Goal: Complete application form

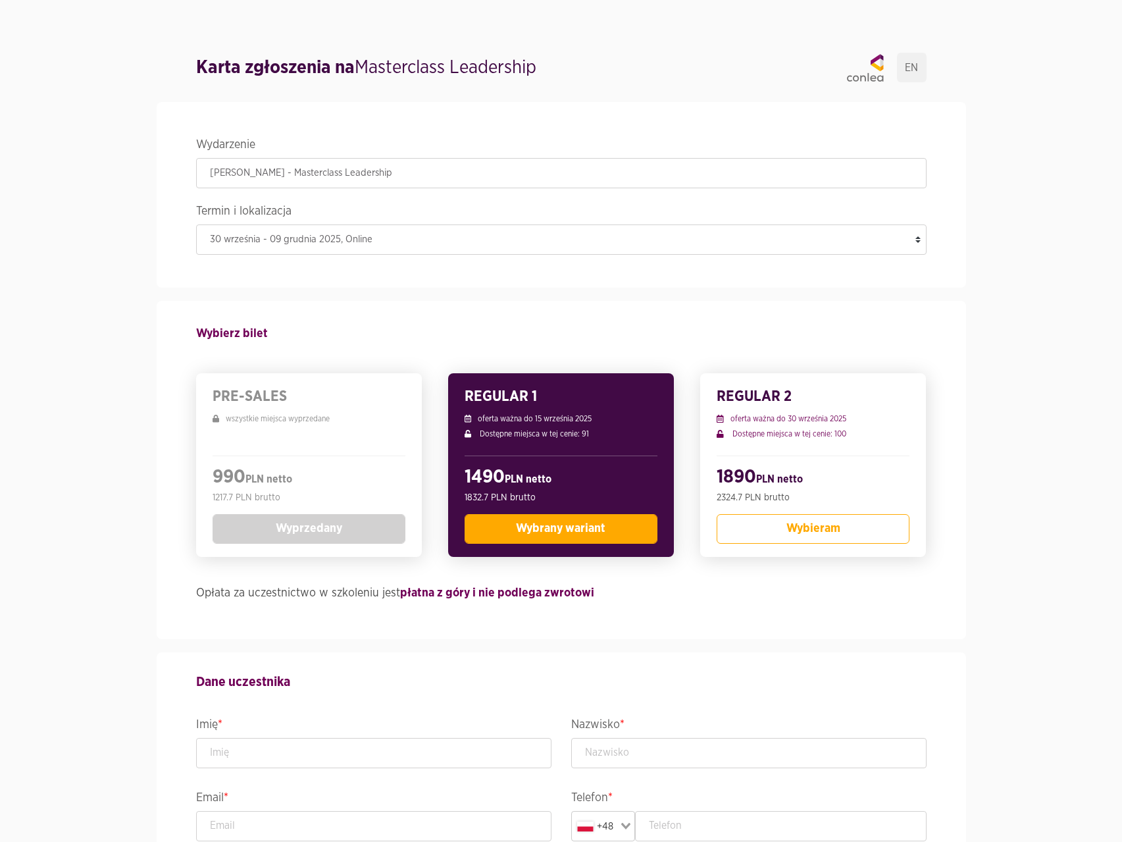
click at [538, 534] on span "Wybrany wariant" at bounding box center [560, 528] width 89 height 12
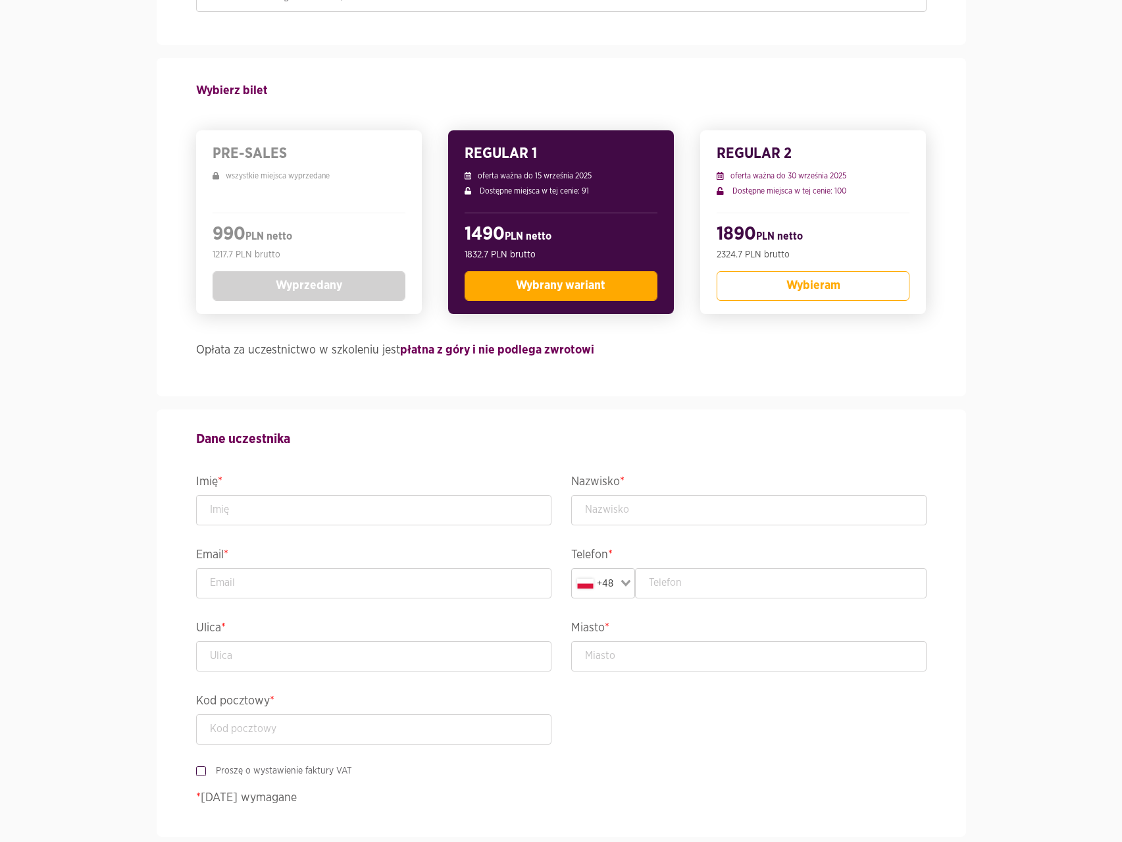
scroll to position [263, 0]
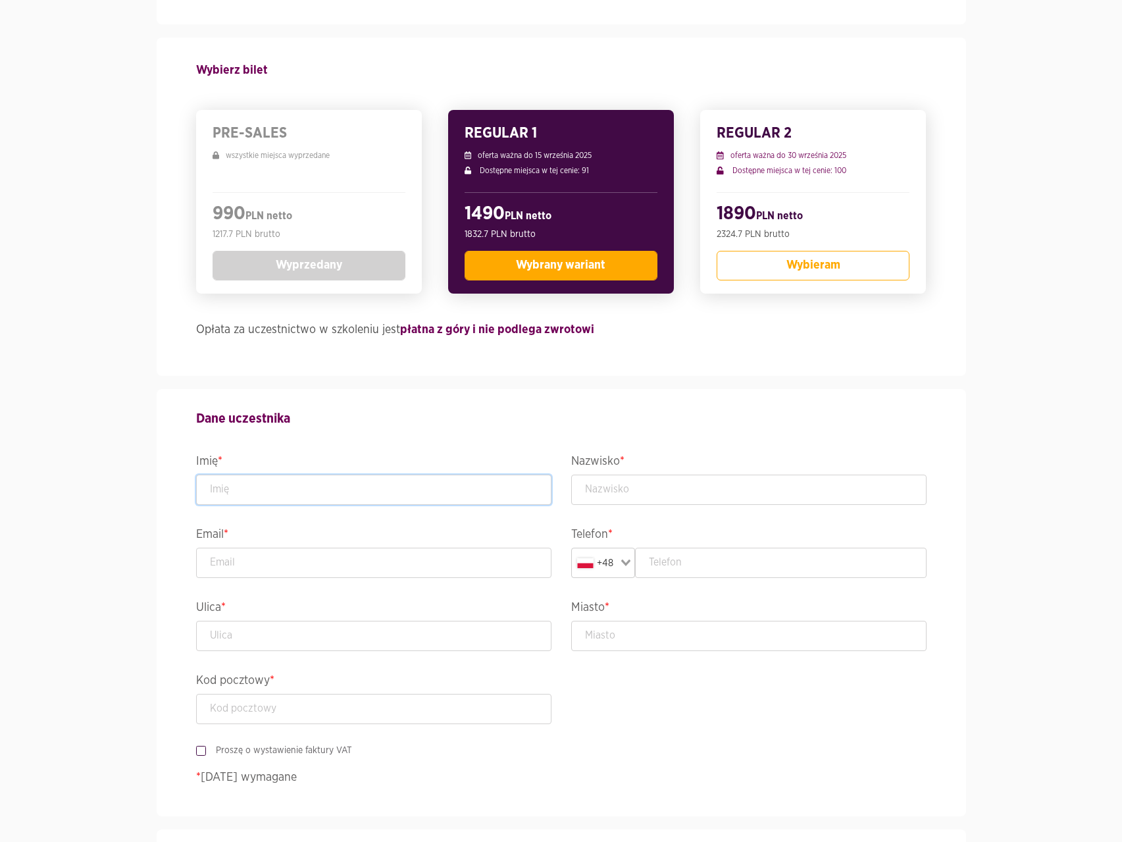
click at [355, 488] on input "text" at bounding box center [373, 489] width 355 height 30
type input "[PERSON_NAME]"
type input "<"
type input "[PERSON_NAME]"
type input "[PERSON_NAME][EMAIL_ADDRESS][PERSON_NAME][DOMAIN_NAME]"
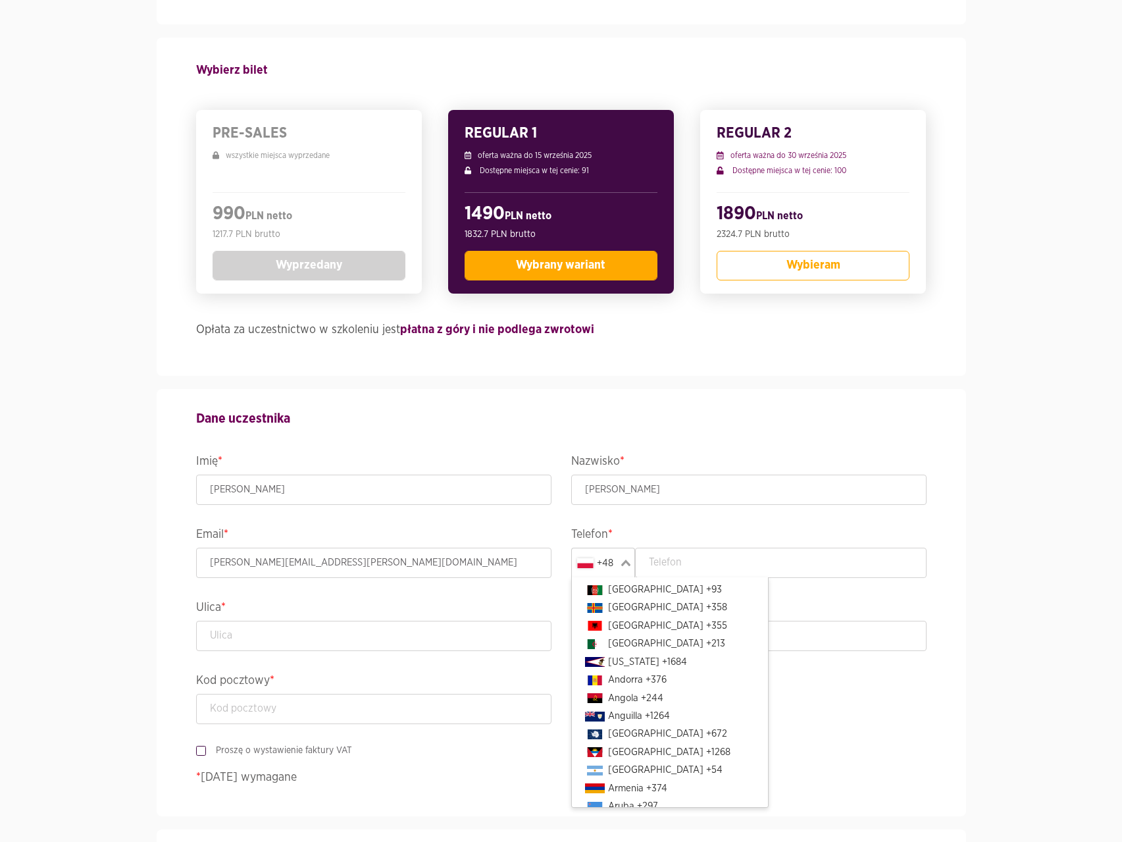
scroll to position [2948, 0]
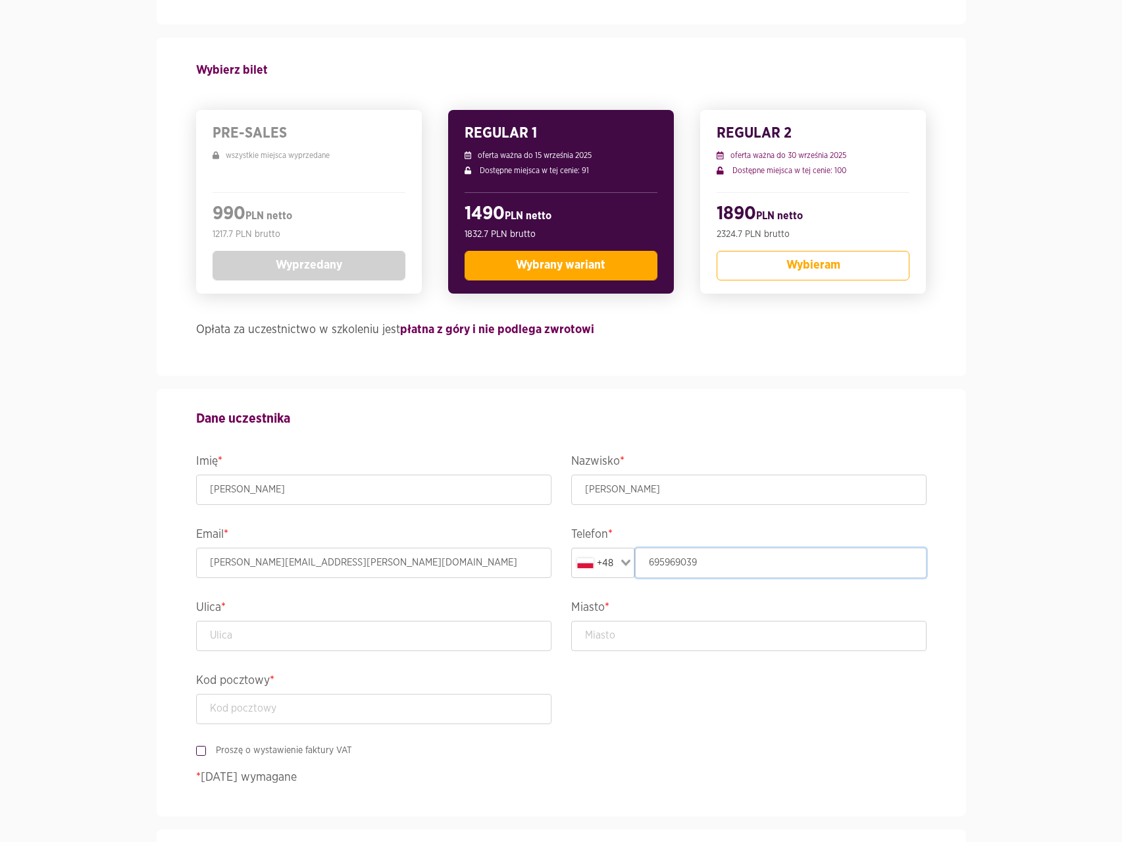
type input "695969039"
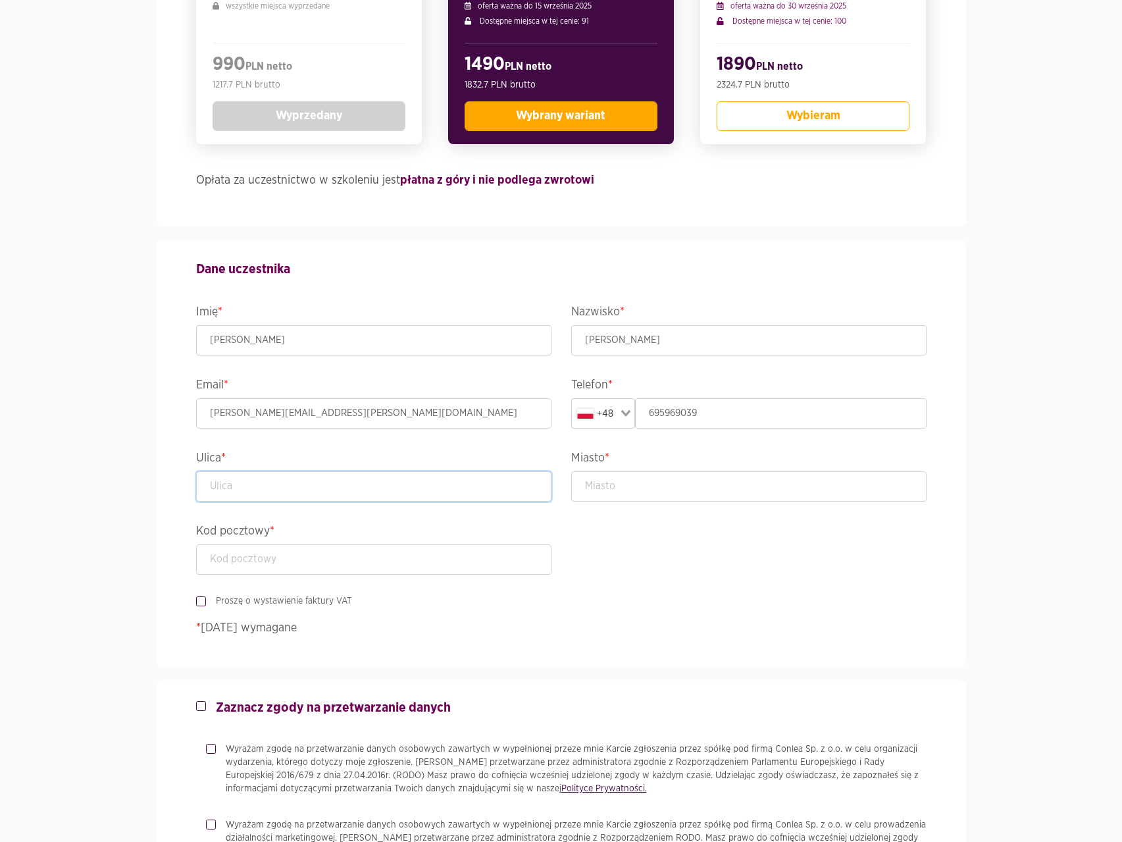
scroll to position [461, 0]
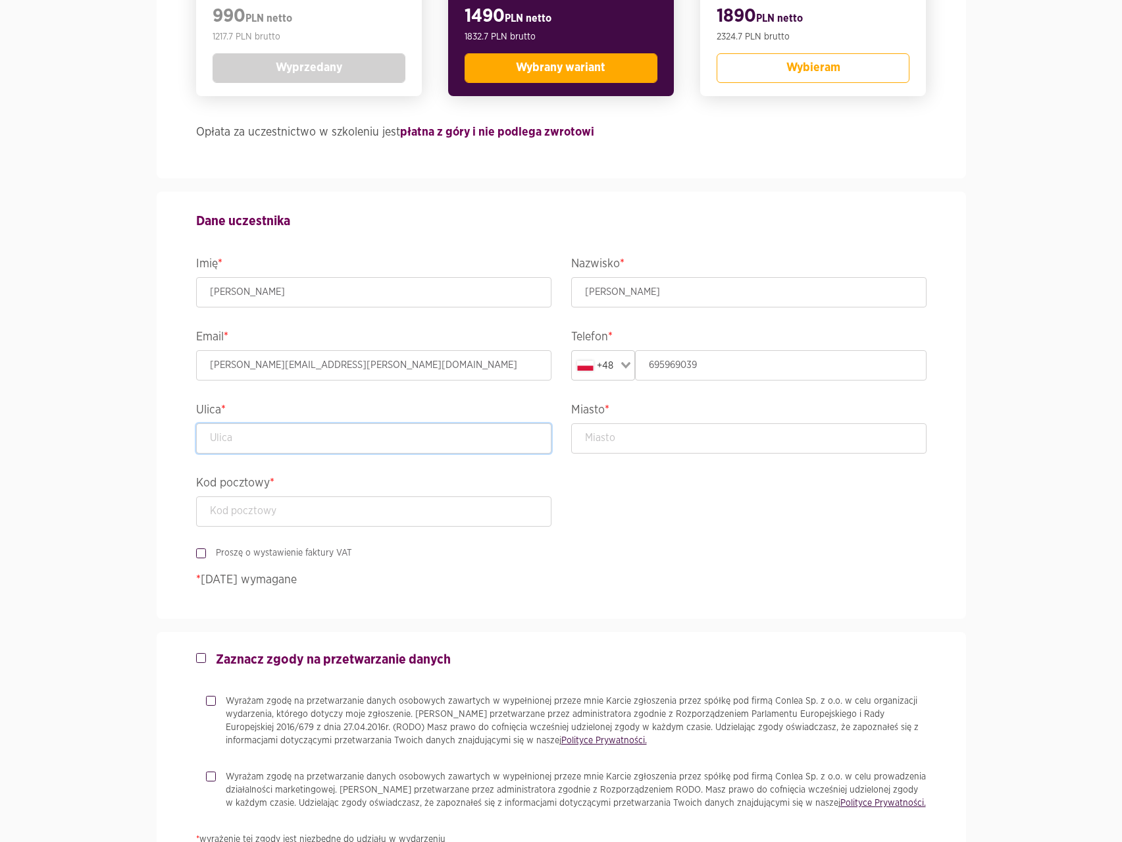
click at [255, 440] on input "text" at bounding box center [373, 438] width 355 height 30
type input "Harmonijna 1/20"
type input "[GEOGRAPHIC_DATA]"
type input "80-180"
click at [206, 553] on label "Proszę o wystawienie faktury VAT" at bounding box center [279, 552] width 146 height 13
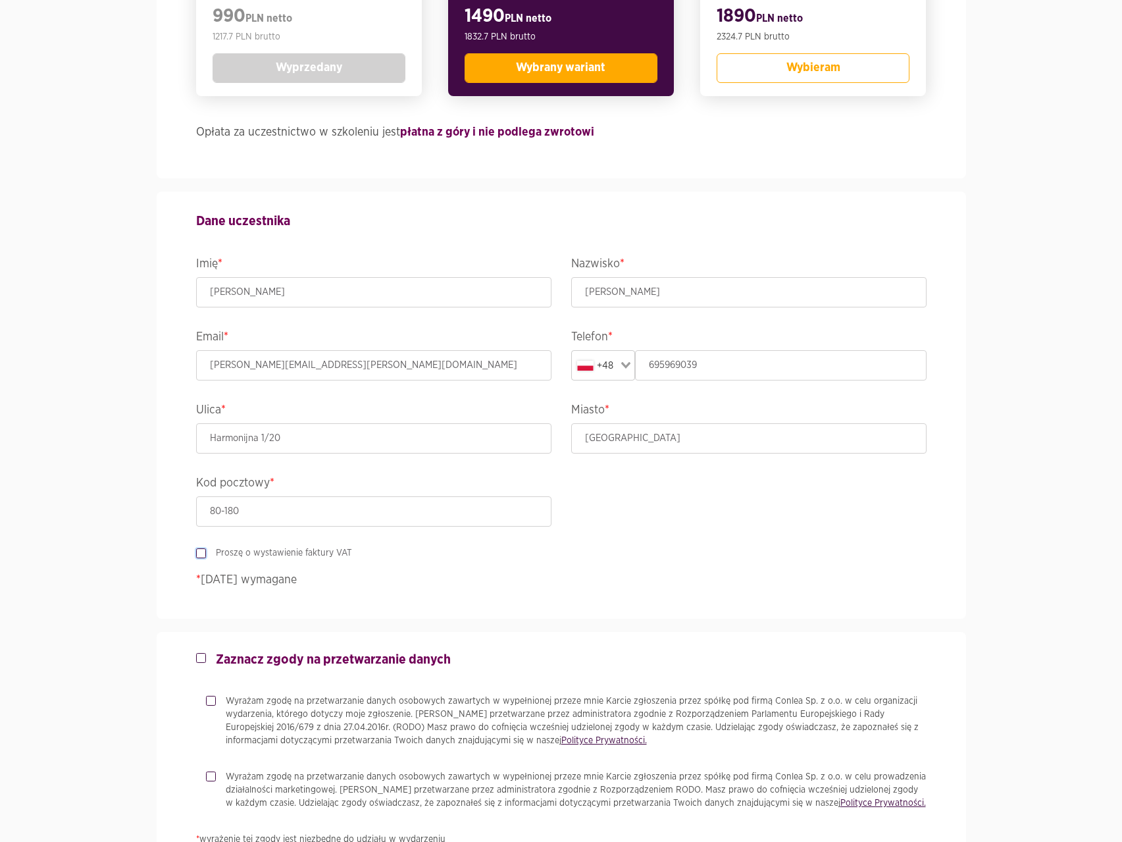
click at [203, 553] on input "Proszę o wystawienie faktury VAT" at bounding box center [199, 550] width 7 height 9
checkbox input "true"
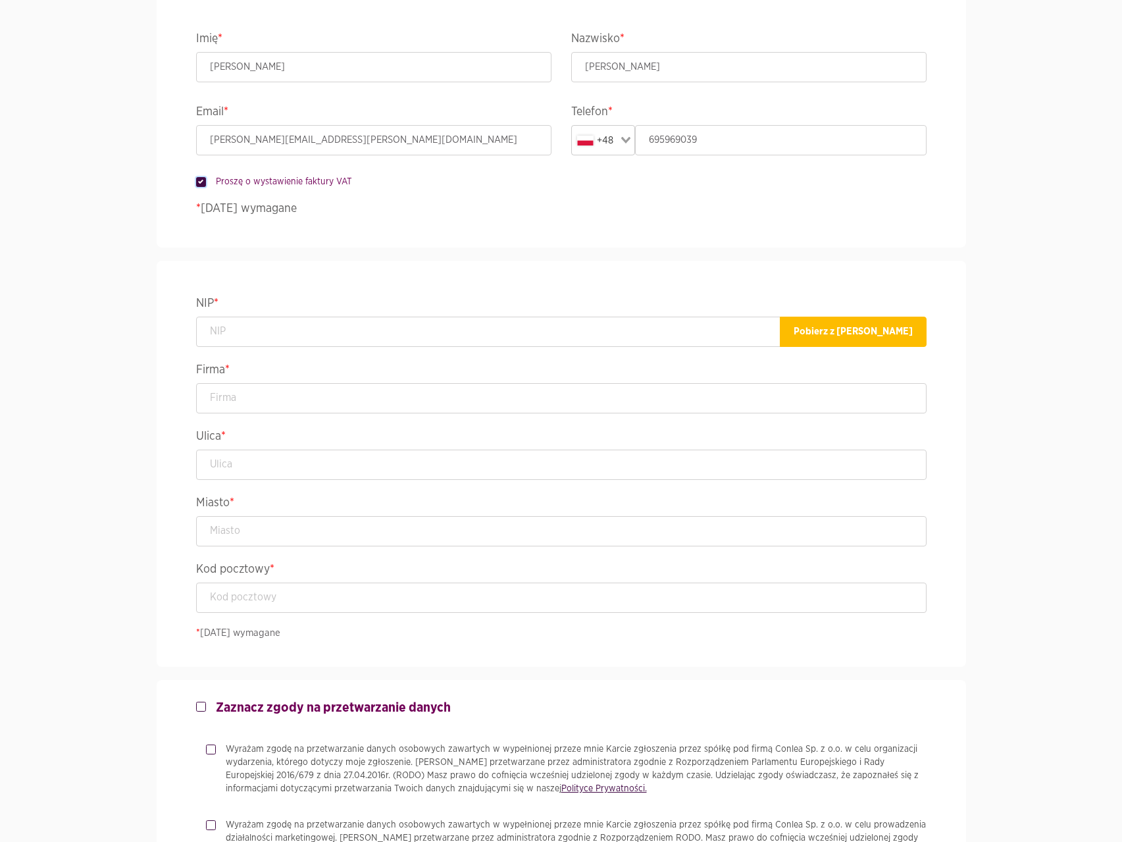
scroll to position [724, 0]
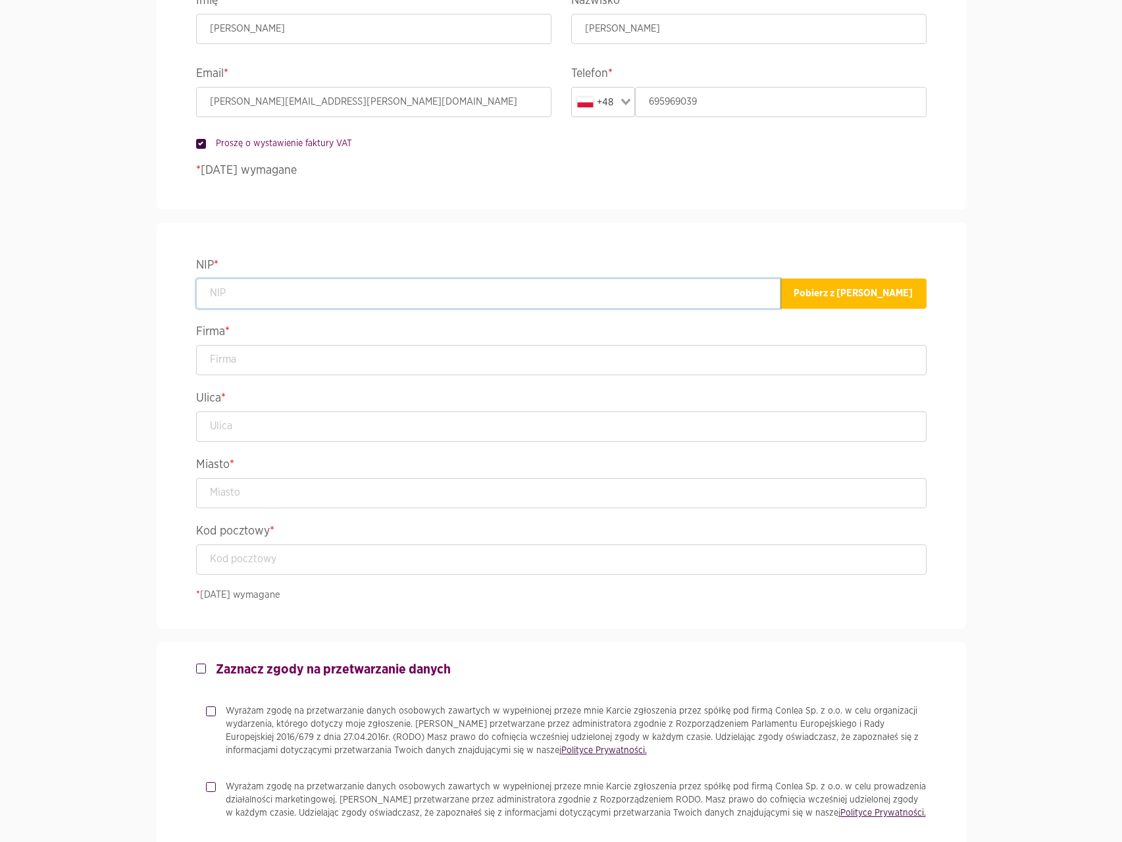
drag, startPoint x: 284, startPoint y: 290, endPoint x: 311, endPoint y: 293, distance: 26.4
click at [284, 290] on input "text" at bounding box center [488, 293] width 584 height 30
paste input "[PHONE_NUMBER]"
click at [855, 293] on button "Pobierz z [PERSON_NAME]" at bounding box center [853, 293] width 147 height 30
type input "5842833513"
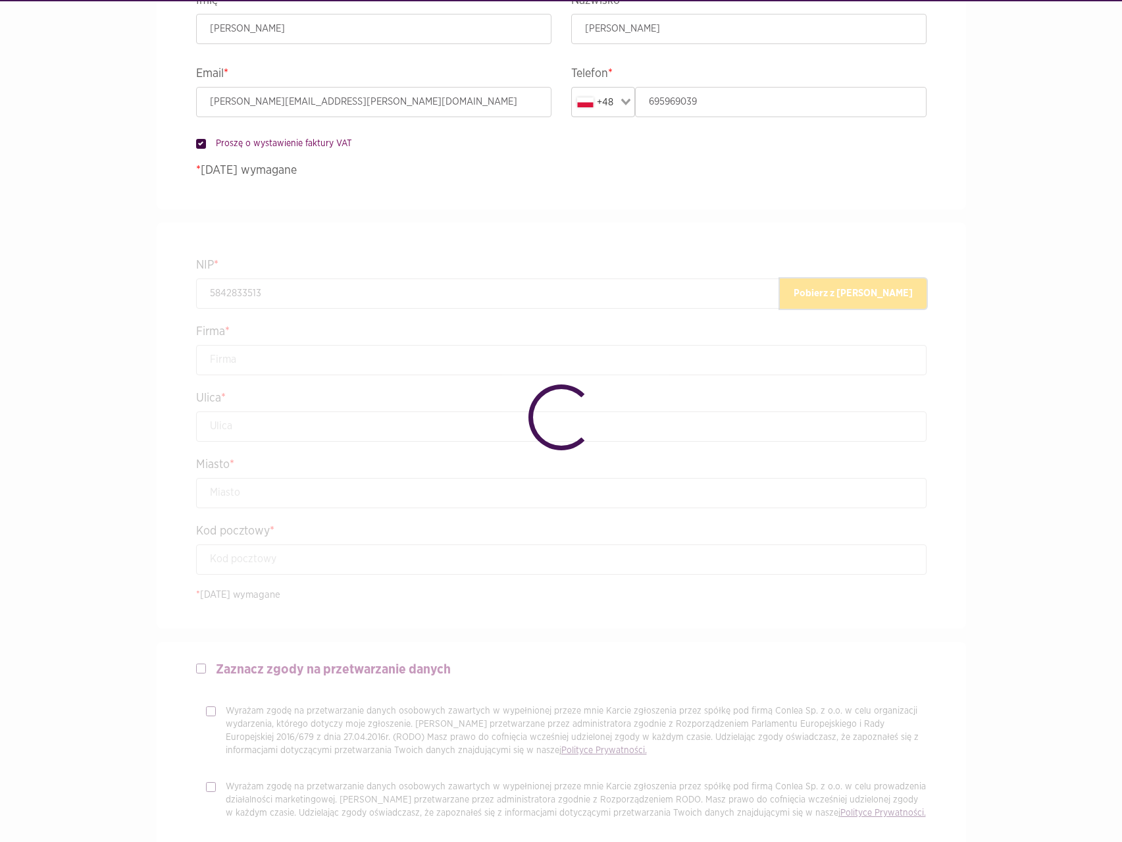
type input "HAPAG-[PERSON_NAME] KNOWLEDGE CENTER SPÓŁKA Z OGRANICZONĄ ODPOWIEDZIALNOŚCIĄ"
type input "[PERSON_NAME] 413"
type input "[GEOGRAPHIC_DATA]"
type input "80-309"
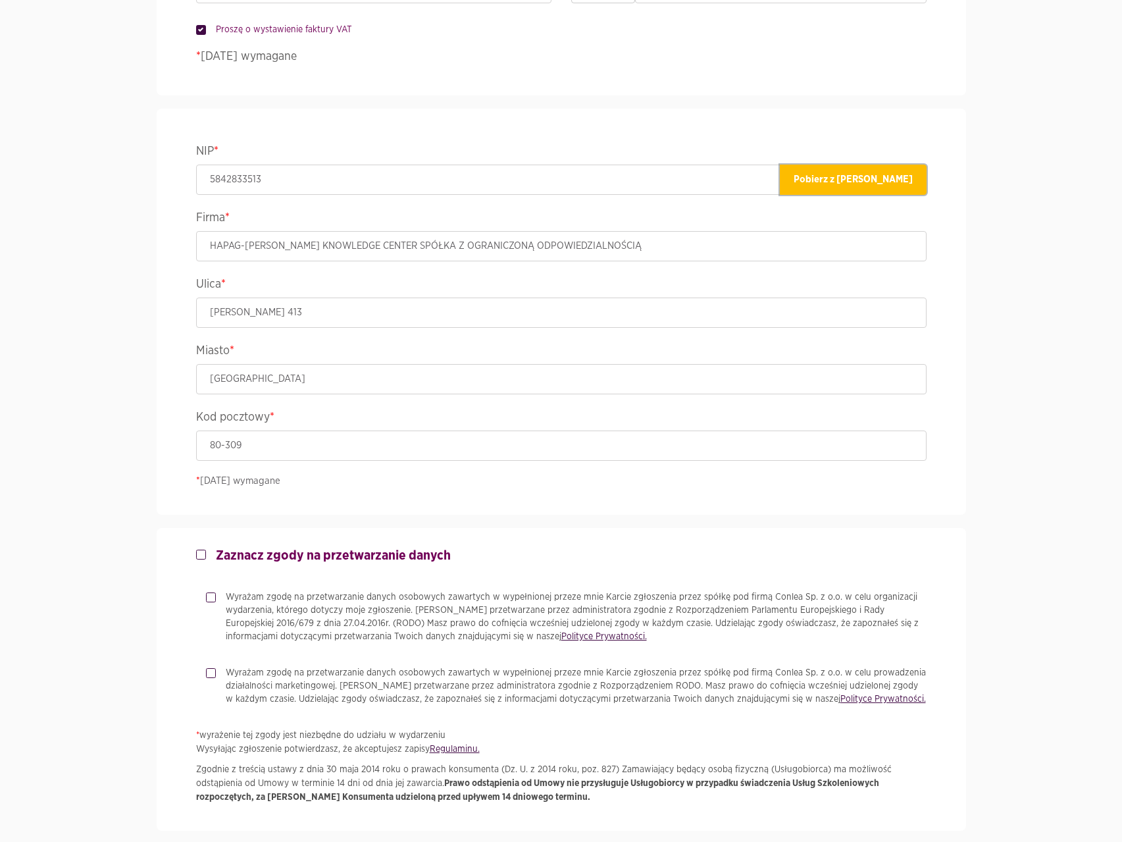
scroll to position [855, 0]
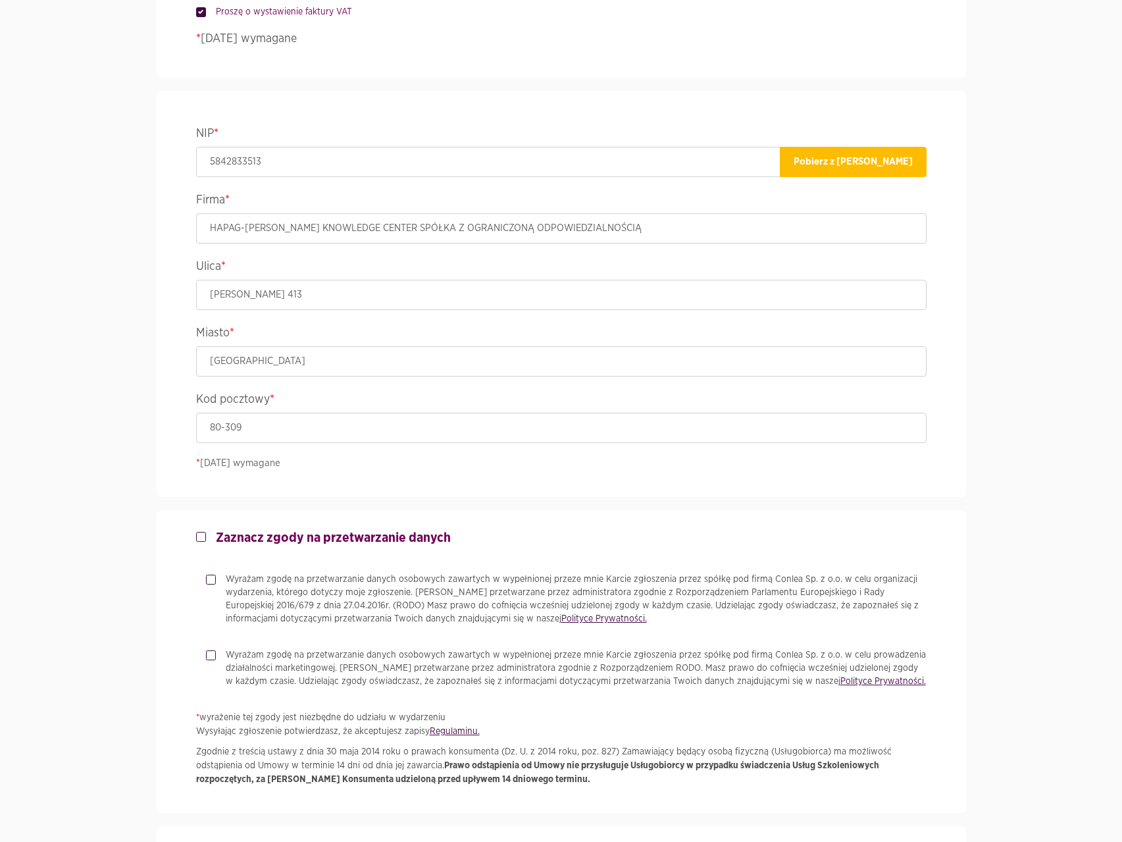
click at [216, 582] on label "Wyrażam zgodę na przetwarzanie danych osobowych zawartych w wypełnionej przeze …" at bounding box center [571, 598] width 711 height 53
click at [212, 581] on input "Wyrażam zgodę na przetwarzanie danych osobowych zawartych w wypełnionej przeze …" at bounding box center [209, 576] width 7 height 9
checkbox input "true"
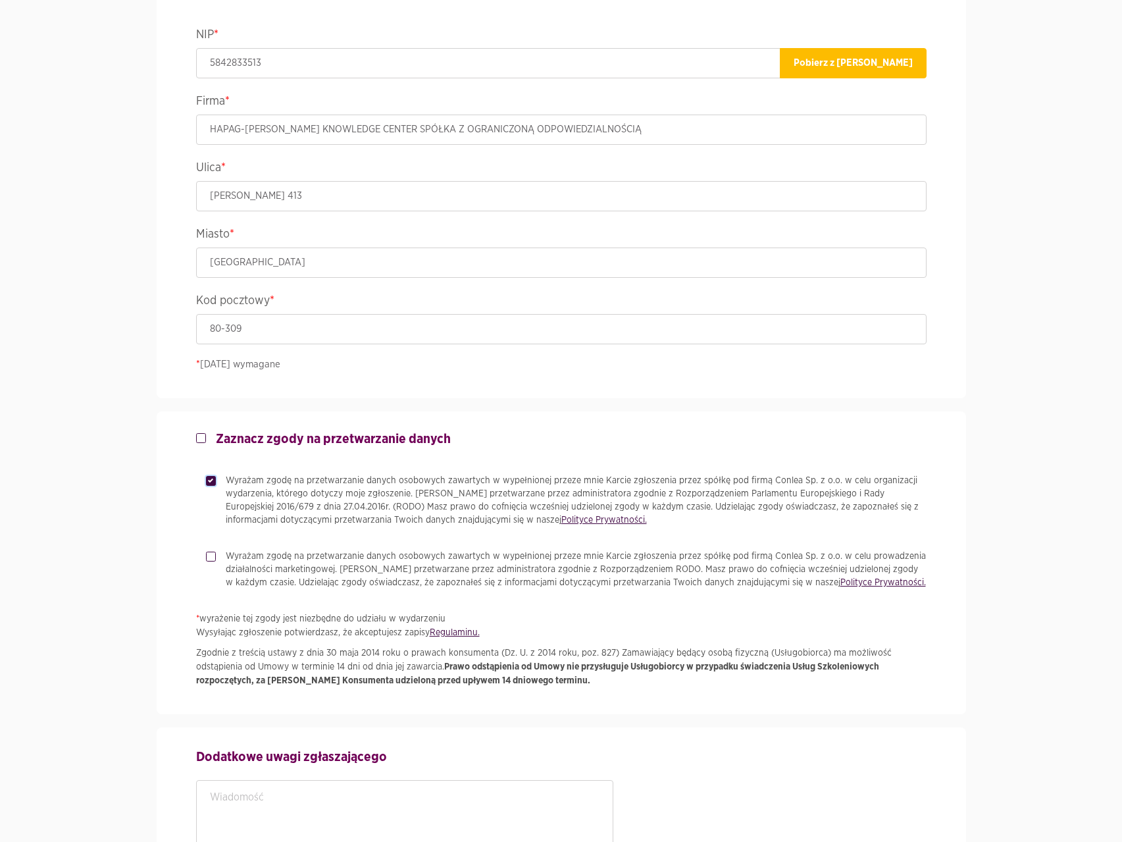
scroll to position [987, 0]
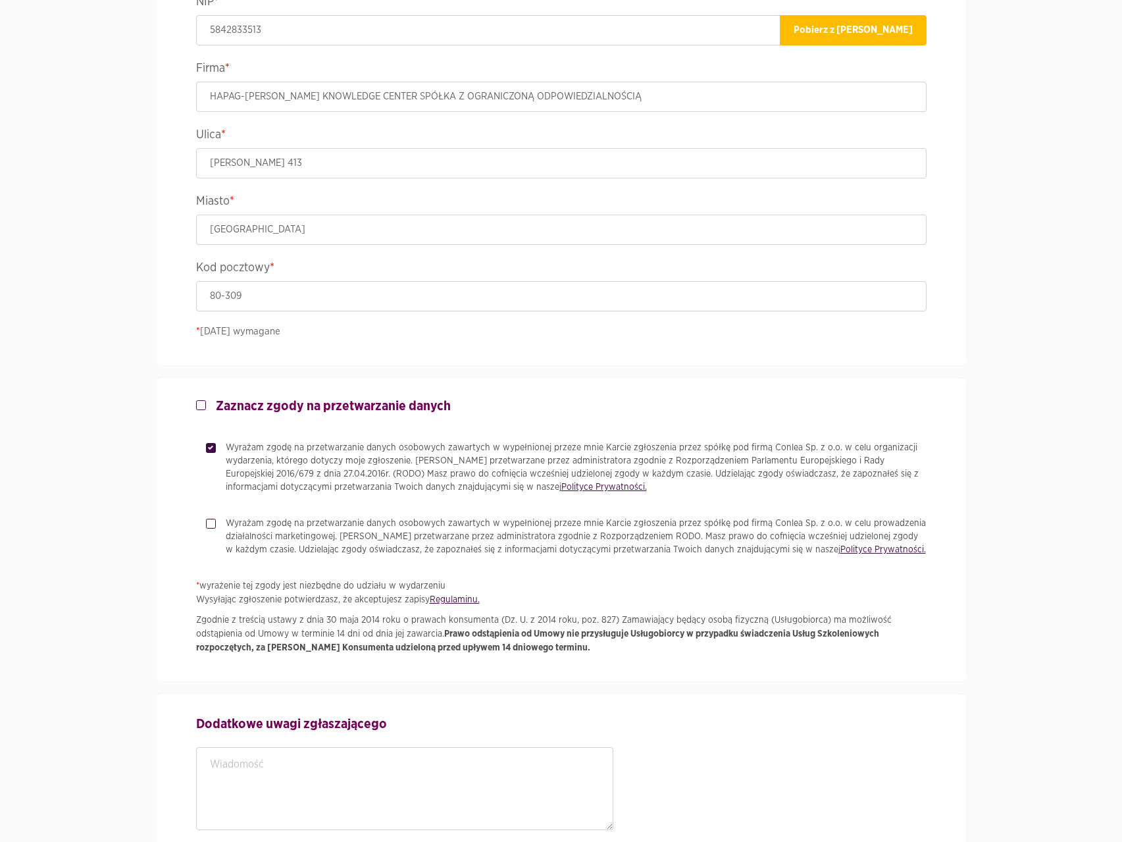
click at [206, 408] on label "Zaznacz zgody na przetwarzanie danych" at bounding box center [328, 406] width 245 height 16
click at [199, 407] on input "Zaznacz zgody na przetwarzanie danych" at bounding box center [199, 402] width 7 height 9
checkbox input "true"
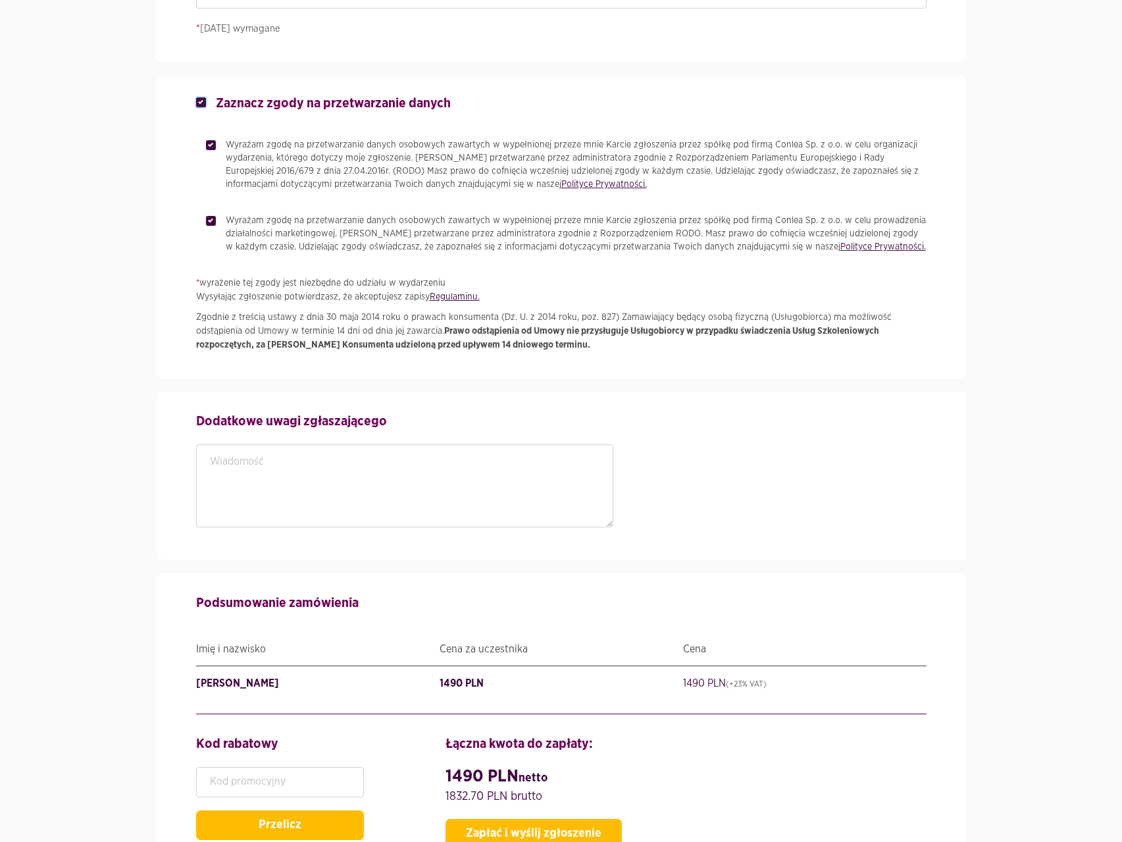
scroll to position [1448, 0]
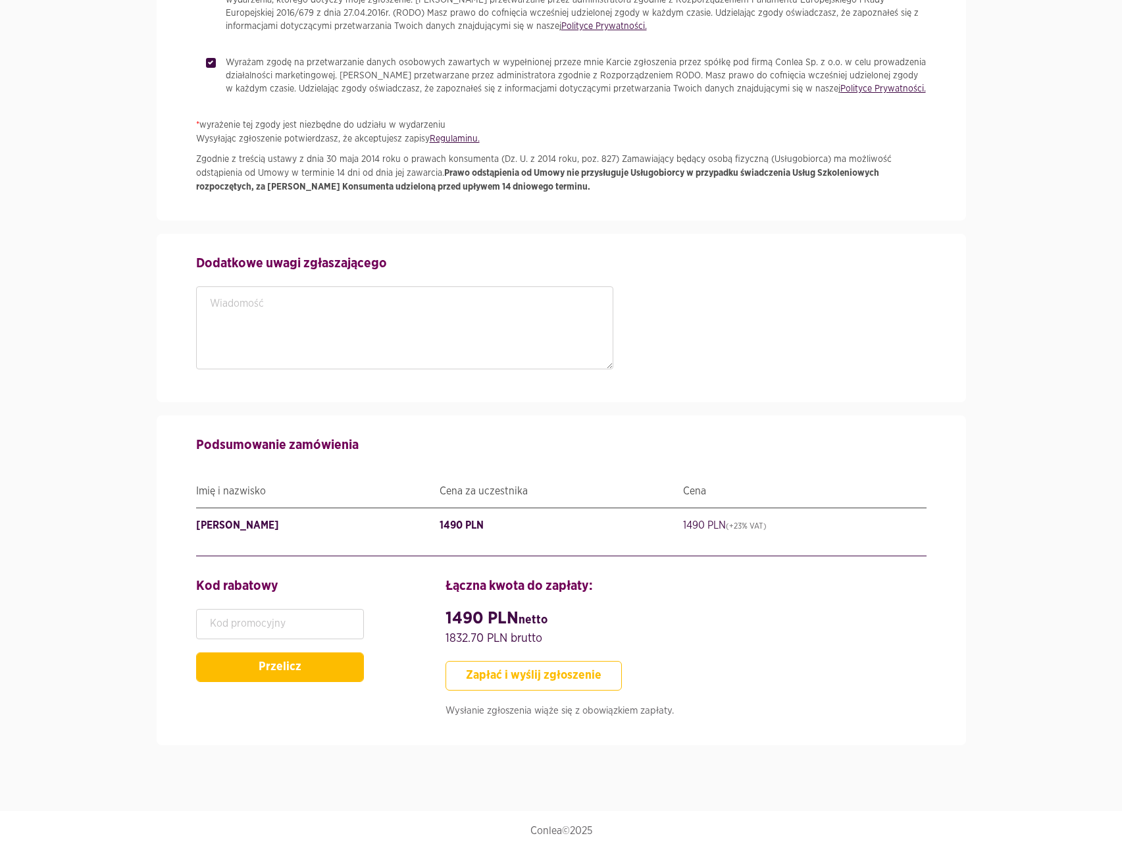
click at [515, 682] on button "Zapłać i wyślij zgłoszenie" at bounding box center [533, 676] width 176 height 30
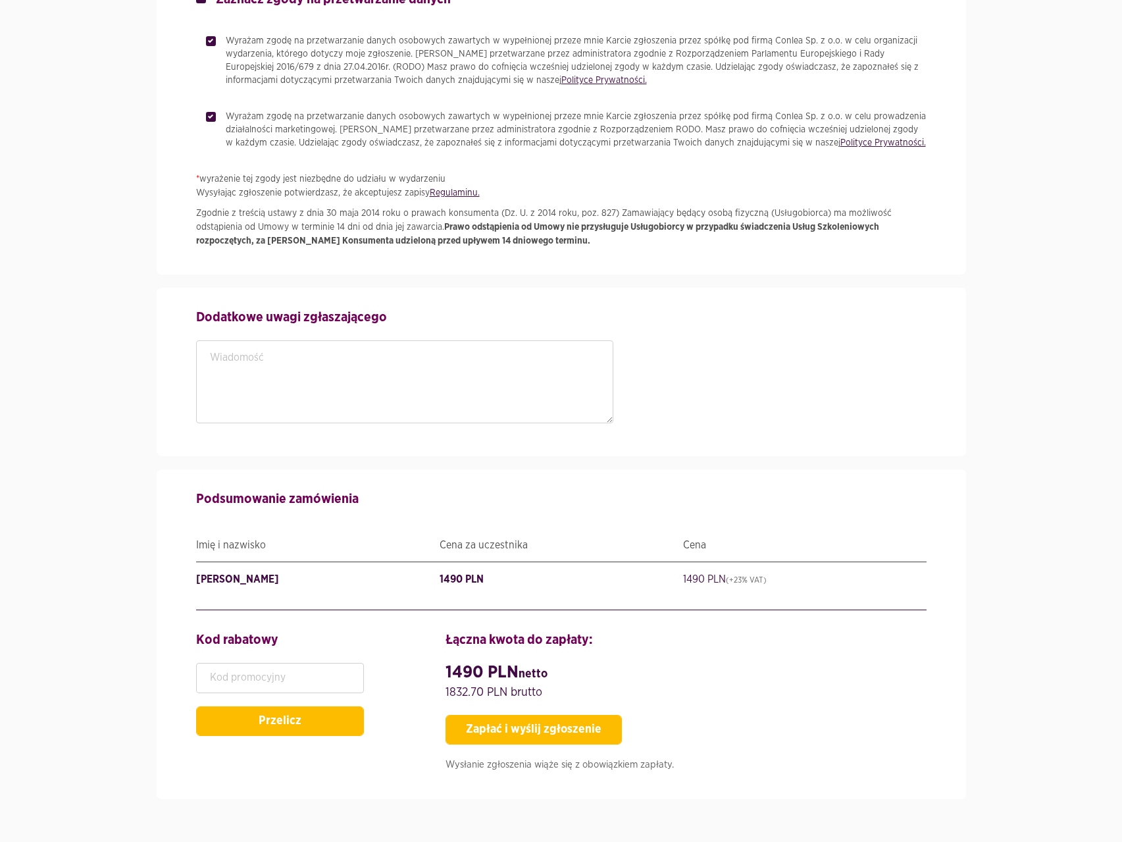
scroll to position [1457, 0]
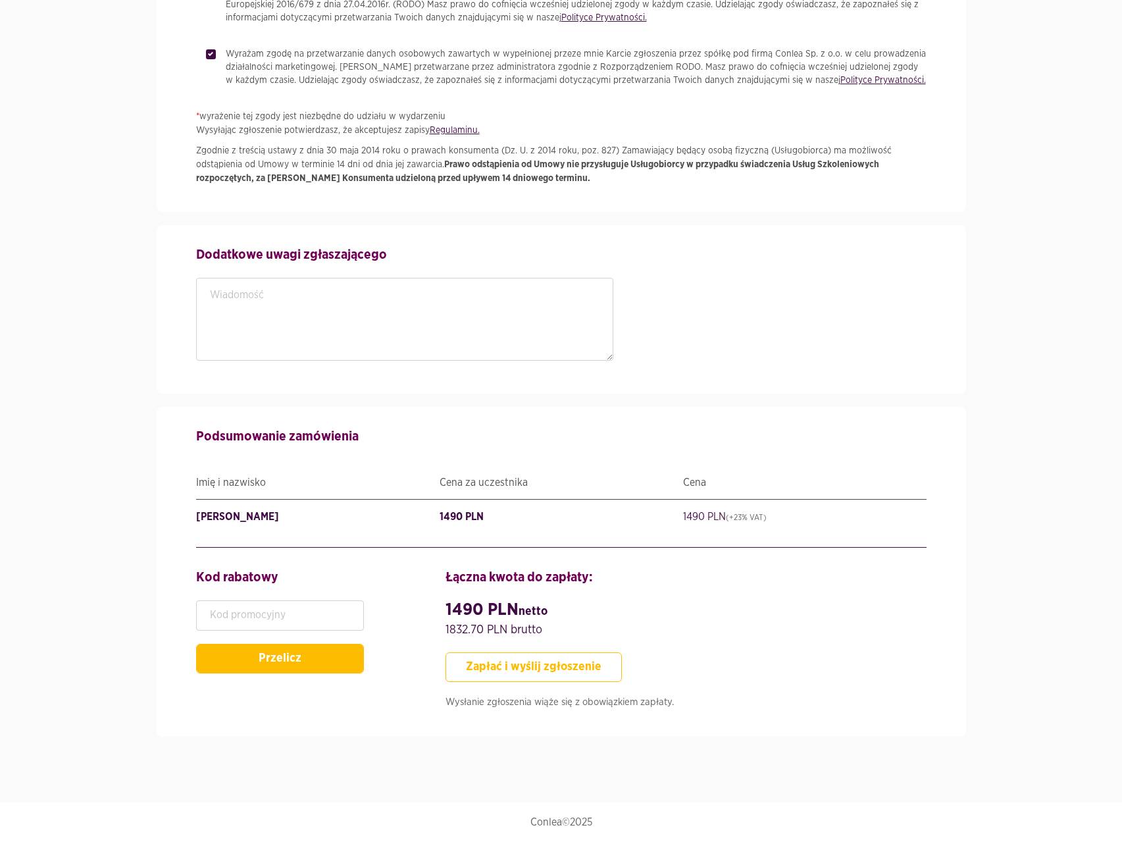
click at [547, 666] on button "Zapłać i wyślij zgłoszenie" at bounding box center [533, 667] width 176 height 30
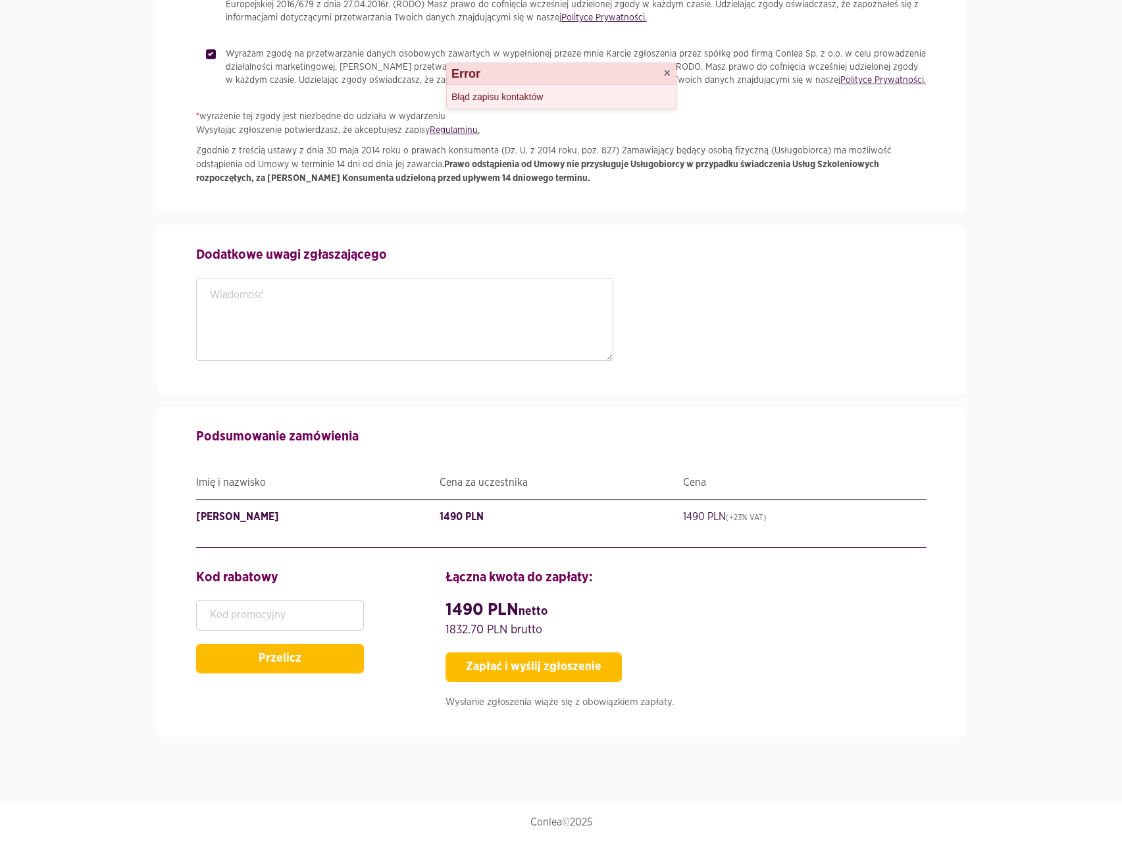
click at [503, 95] on div "Błąd zapisu kontaktów" at bounding box center [561, 97] width 229 height 24
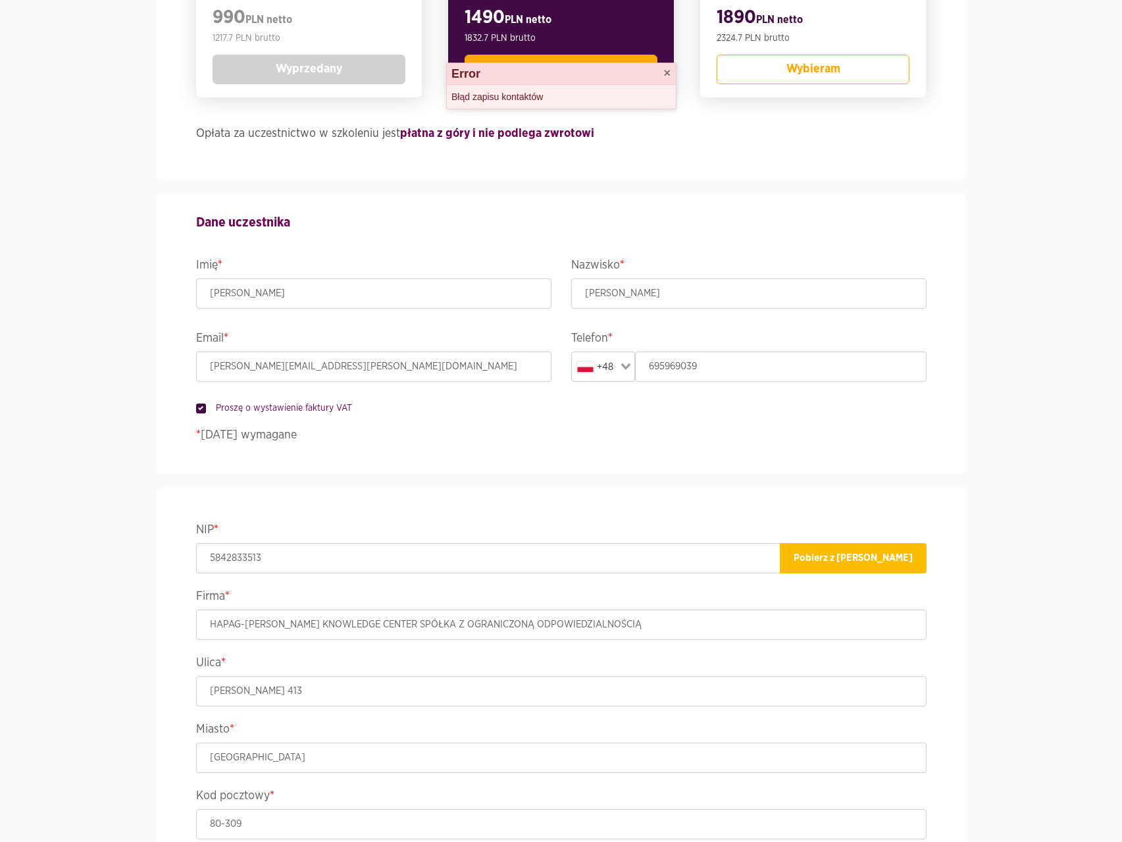
scroll to position [338, 0]
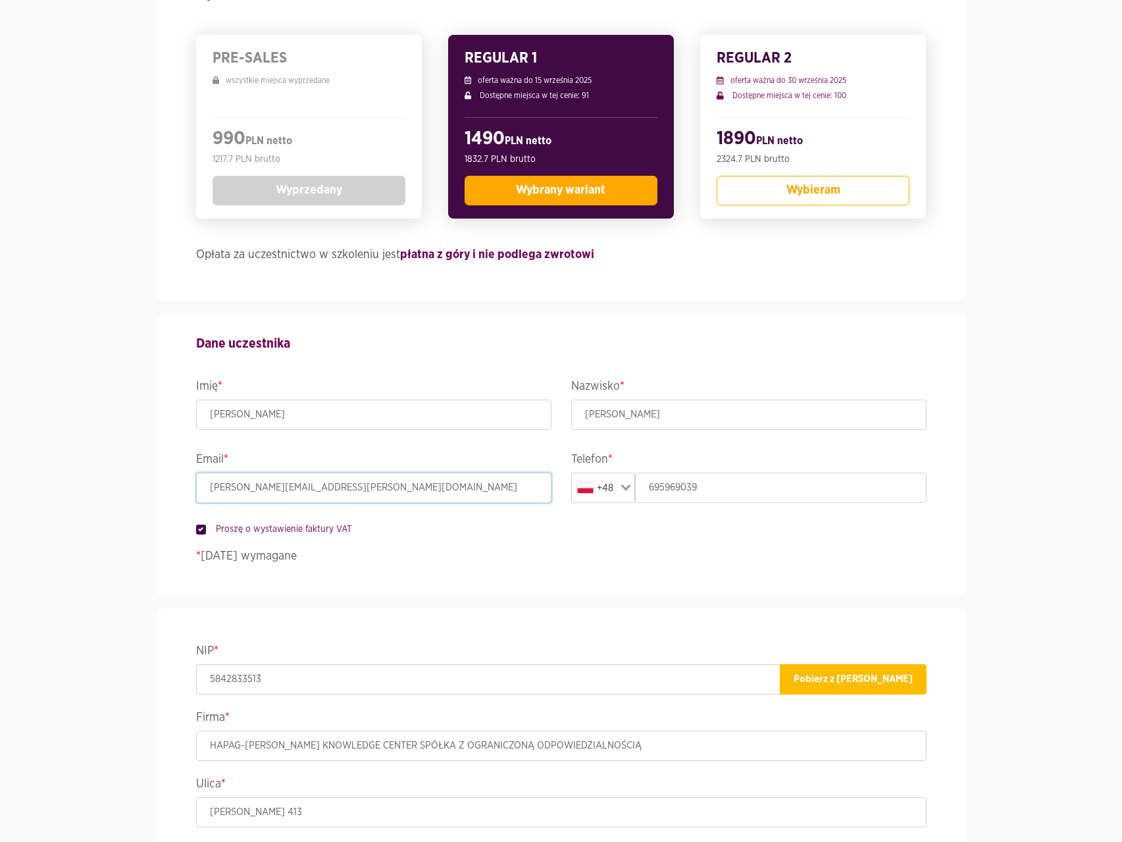
click at [239, 488] on input "[PERSON_NAME][EMAIL_ADDRESS][PERSON_NAME][DOMAIN_NAME]" at bounding box center [373, 487] width 355 height 30
click at [360, 491] on input "[PERSON_NAME][EMAIL_ADDRESS][PERSON_NAME][DOMAIN_NAME]" at bounding box center [373, 487] width 355 height 30
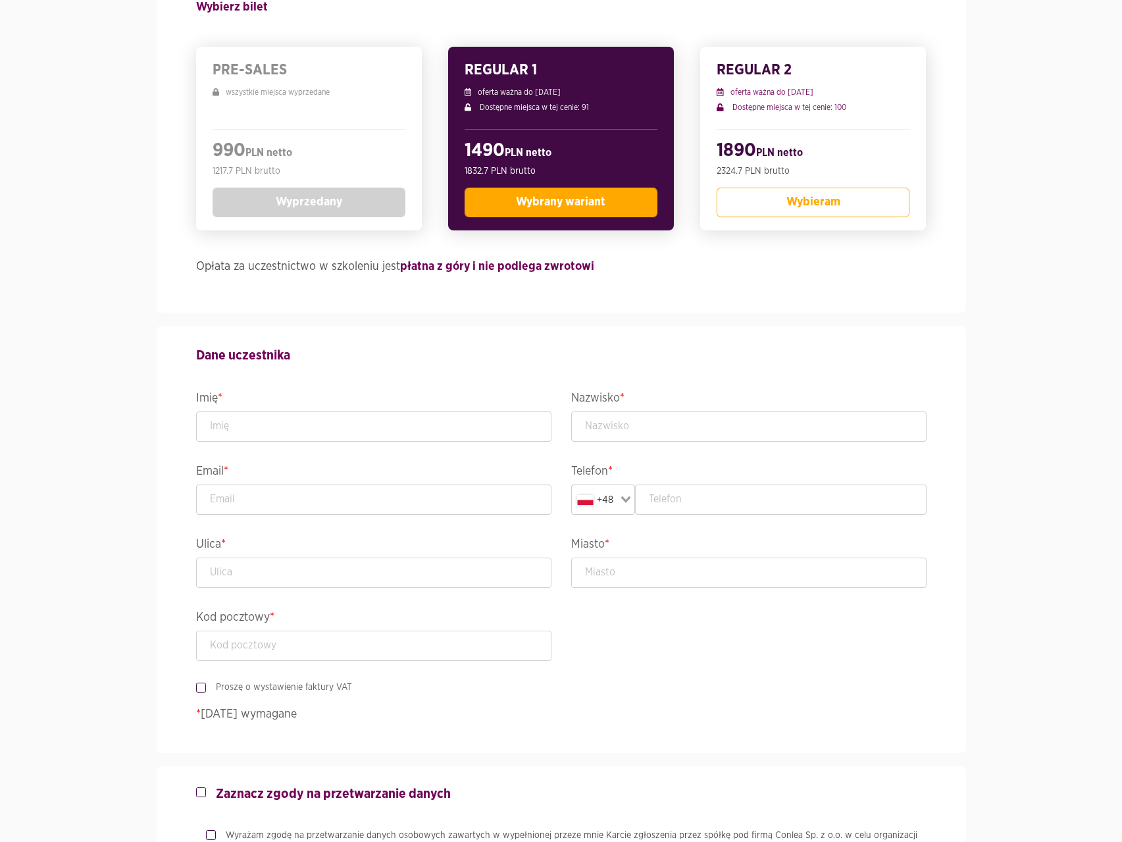
scroll to position [395, 0]
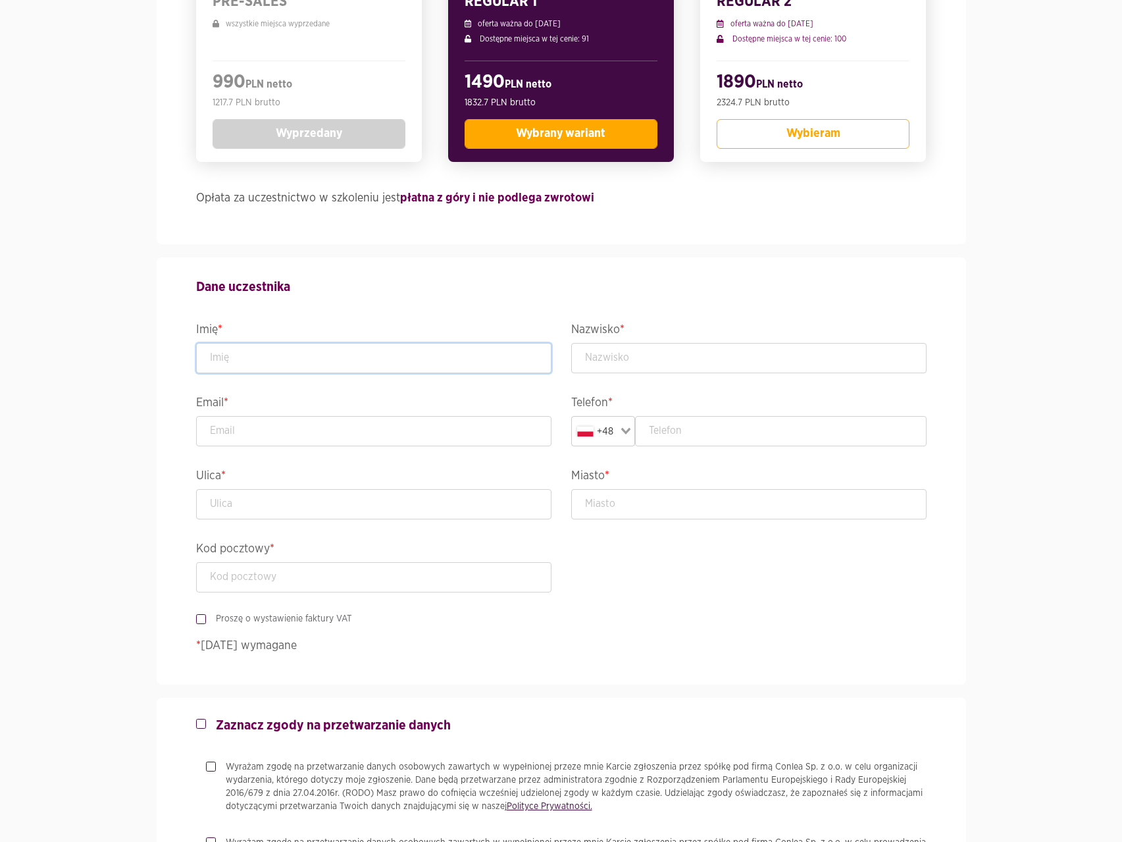
click at [362, 345] on input "text" at bounding box center [373, 358] width 355 height 30
type input "[PERSON_NAME]"
click at [631, 363] on input "text" at bounding box center [748, 358] width 355 height 30
drag, startPoint x: 601, startPoint y: 355, endPoint x: 696, endPoint y: 406, distance: 107.8
click at [601, 355] on input "[PERSON_NAME]" at bounding box center [748, 358] width 355 height 30
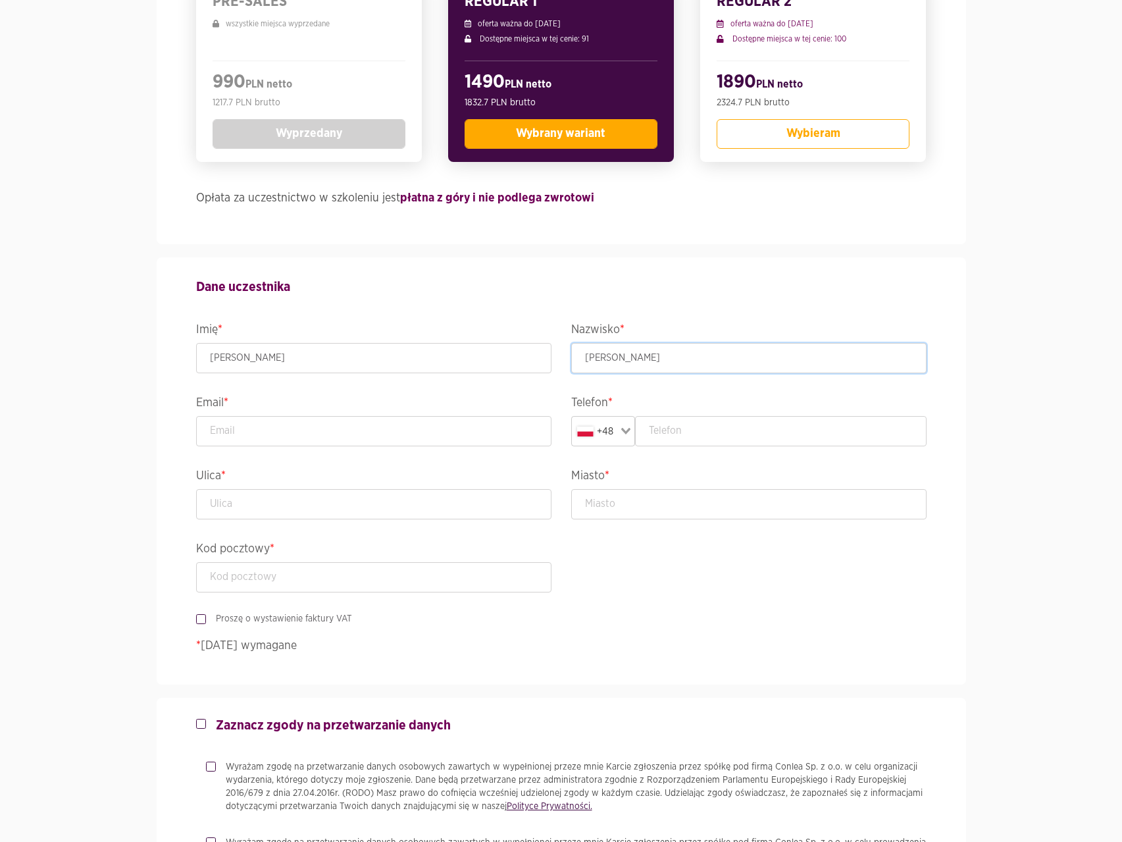
type input "Mackowiak"
click at [347, 433] on input "email" at bounding box center [373, 431] width 355 height 30
type input "[PERSON_NAME][EMAIL_ADDRESS][PERSON_NAME][DOMAIN_NAME]"
click at [601, 358] on input "Mackowiak" at bounding box center [748, 358] width 355 height 30
click at [693, 440] on input "text" at bounding box center [780, 431] width 291 height 30
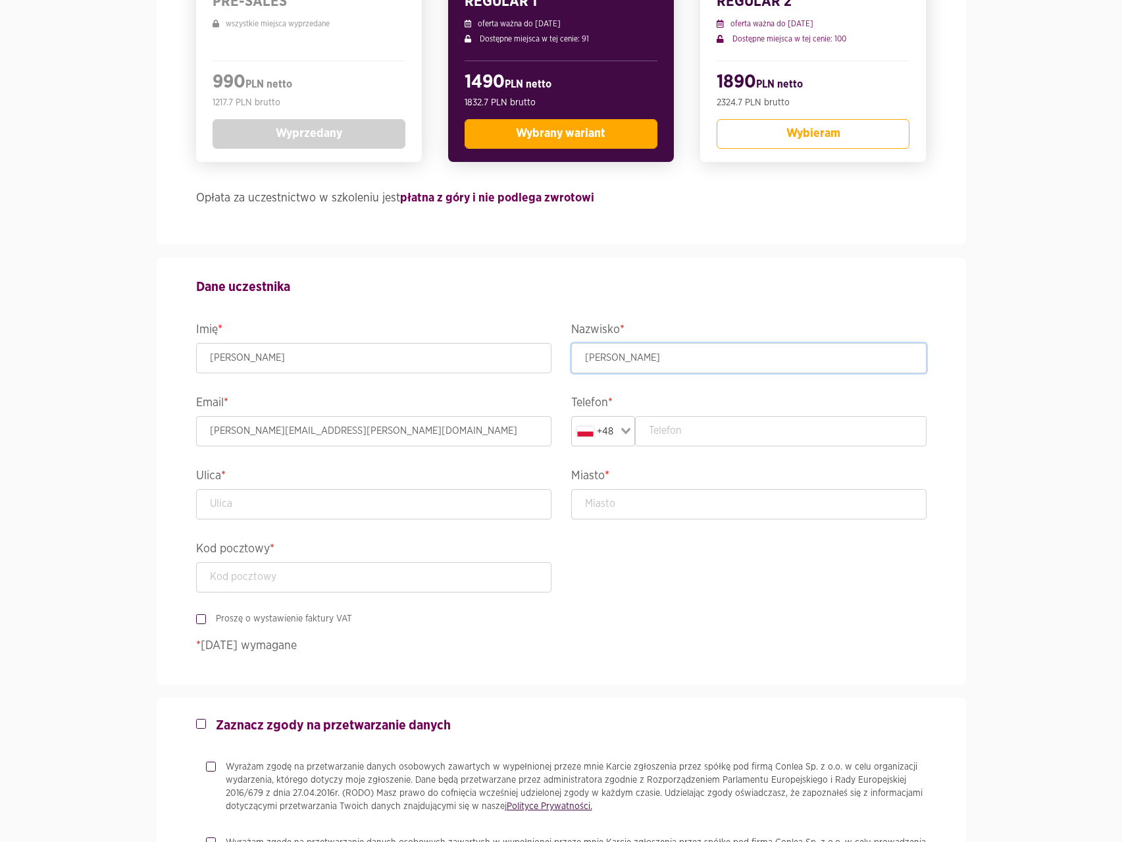
click at [601, 359] on input "[PERSON_NAME]" at bounding box center [748, 358] width 355 height 30
type input "Mackowiak"
click at [692, 437] on input "text" at bounding box center [780, 431] width 291 height 30
type input "695969039"
type input "Harmonijna"
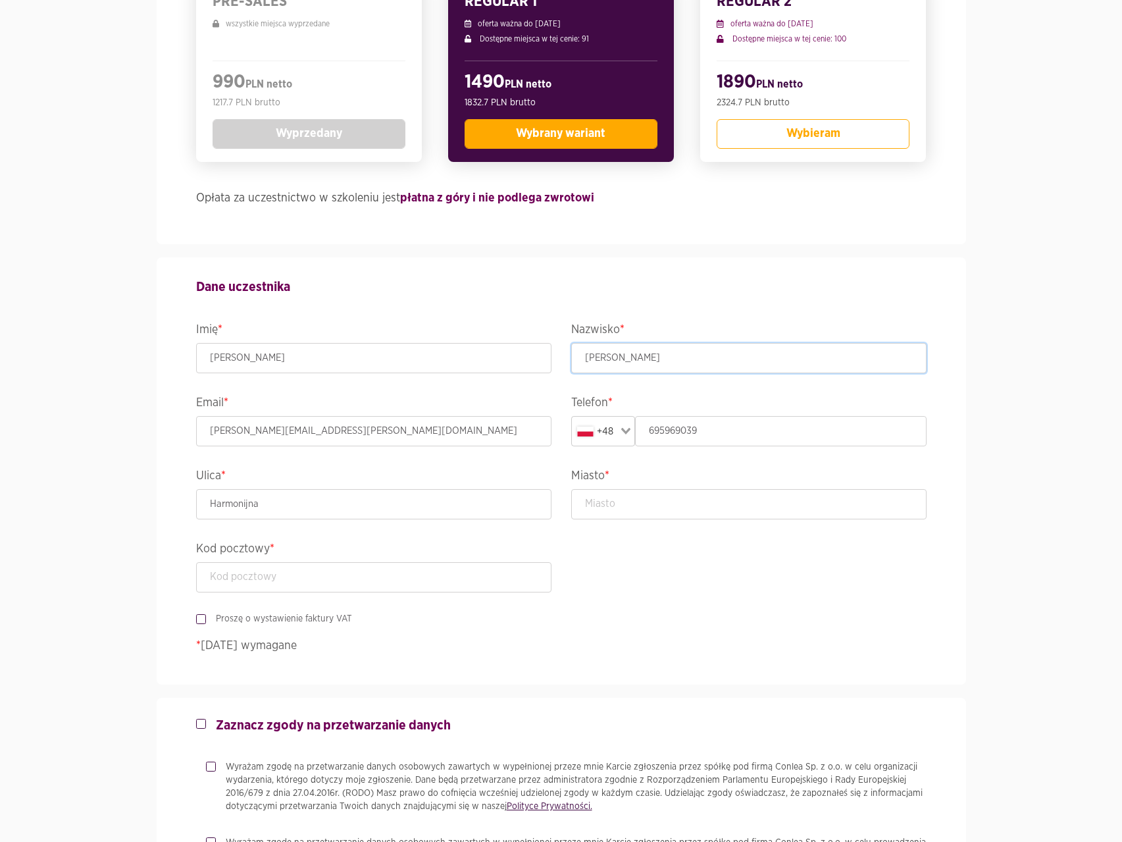
click at [601, 363] on input "Mackowiak" at bounding box center [748, 358] width 355 height 30
type input "[PERSON_NAME]"
click at [640, 511] on input "text" at bounding box center [748, 504] width 355 height 30
type input "[GEOGRAPHIC_DATA]"
click at [426, 570] on input "text" at bounding box center [373, 577] width 355 height 30
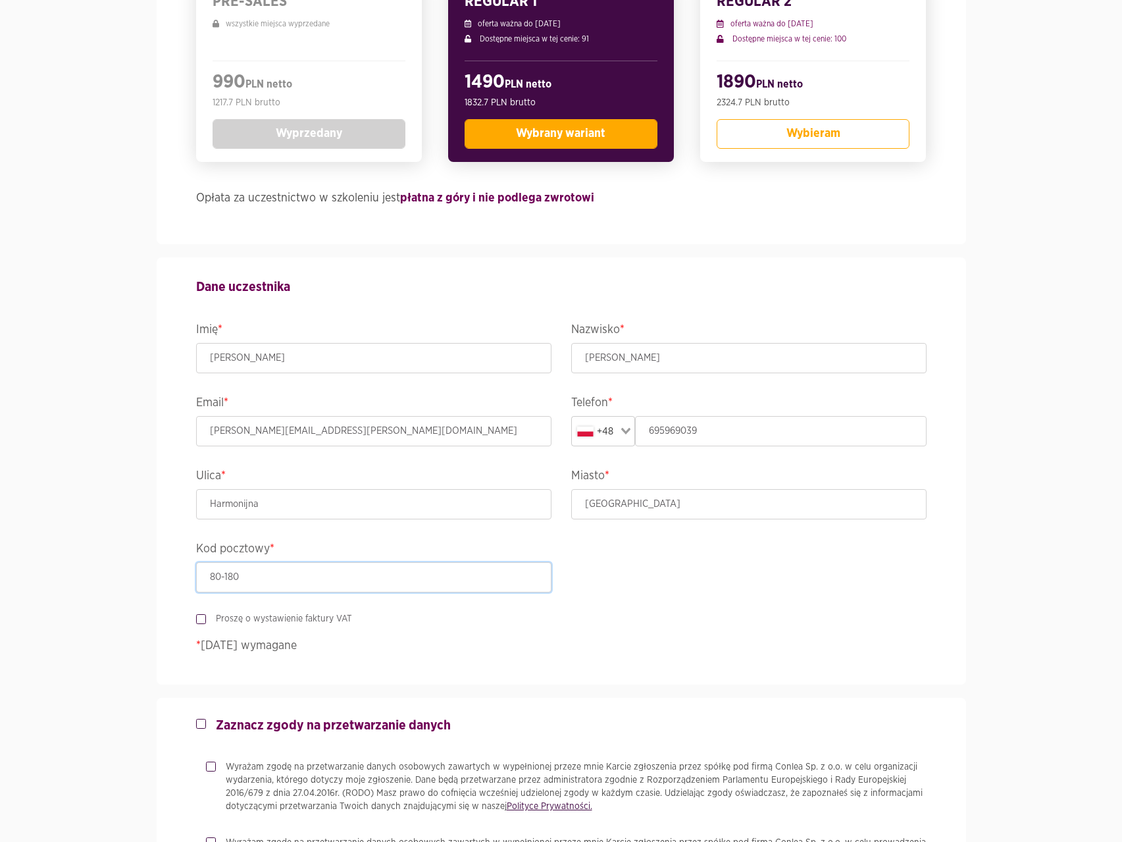
type input "80-180"
click at [206, 620] on label "Proszę o wystawienie faktury VAT" at bounding box center [279, 618] width 146 height 13
click at [201, 620] on input "Proszę o wystawienie faktury VAT" at bounding box center [199, 616] width 7 height 9
checkbox input "true"
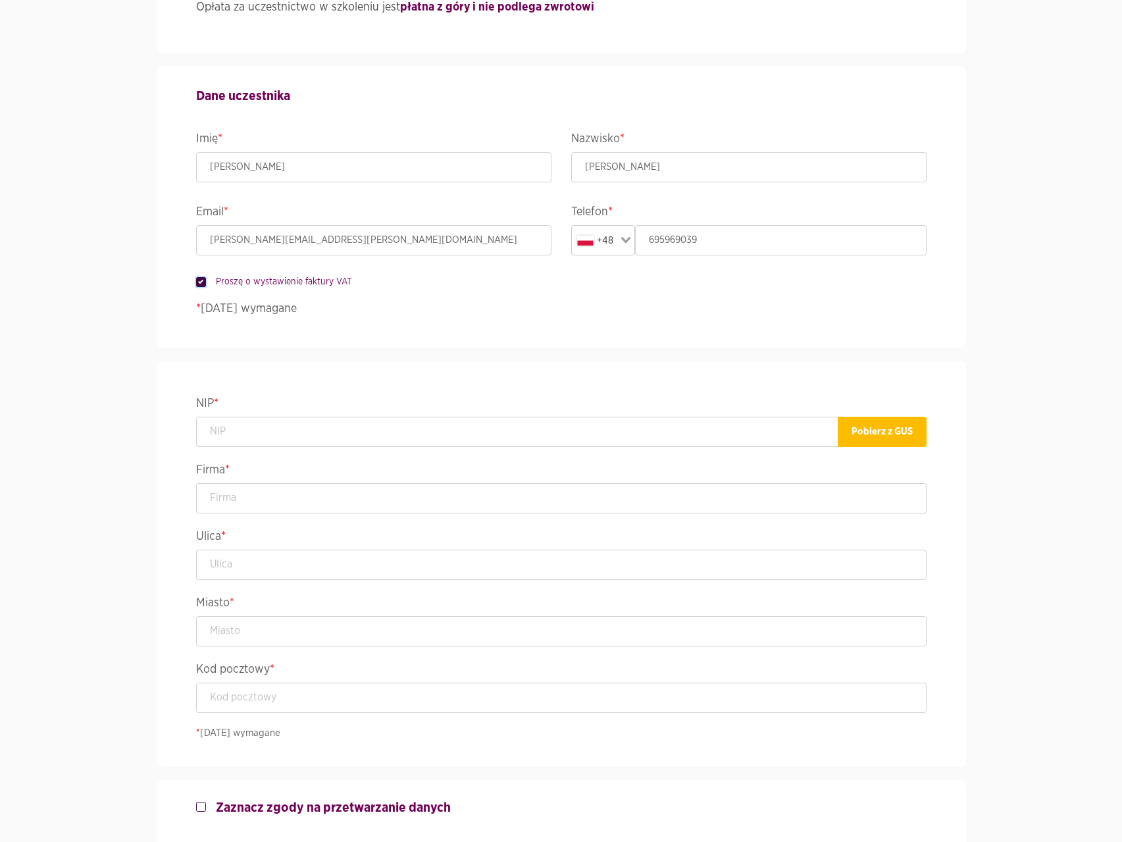
scroll to position [592, 0]
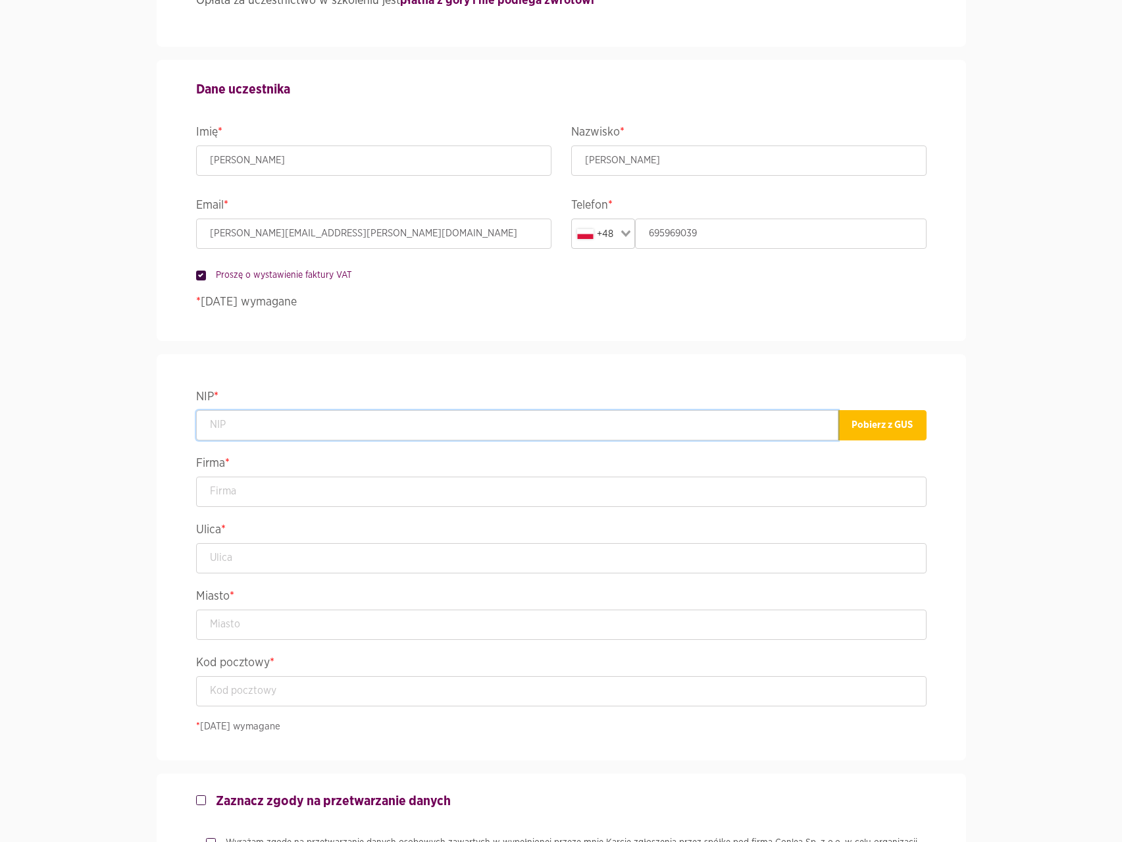
click at [276, 422] on input "text" at bounding box center [517, 425] width 642 height 30
click at [874, 433] on button "Pobierz z [PERSON_NAME]" at bounding box center [882, 425] width 89 height 30
type input "5842833513"
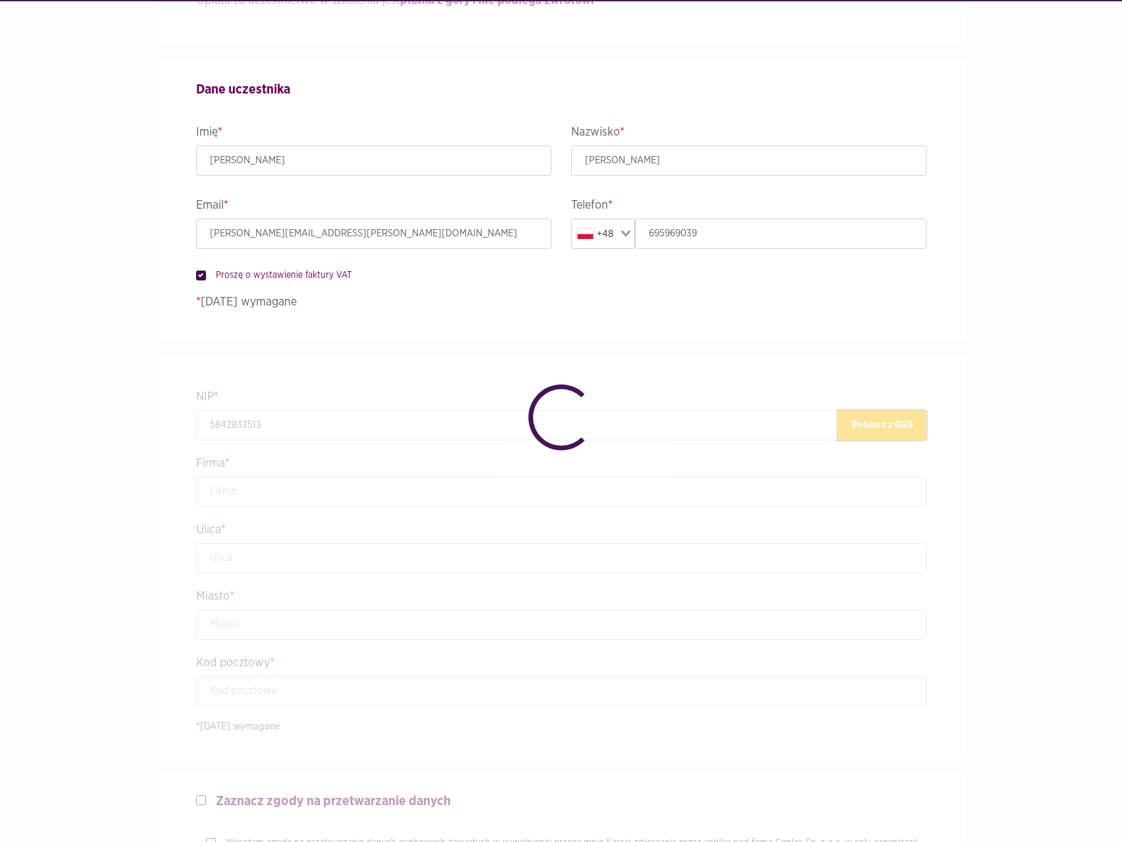
type input "HAPAG-[PERSON_NAME] KNOWLEDGE CENTER SPÓŁKA Z OGRANICZONĄ ODPOWIEDZIALNOŚCIĄ"
type input "[PERSON_NAME] 413"
type input "[GEOGRAPHIC_DATA]"
type input "80-309"
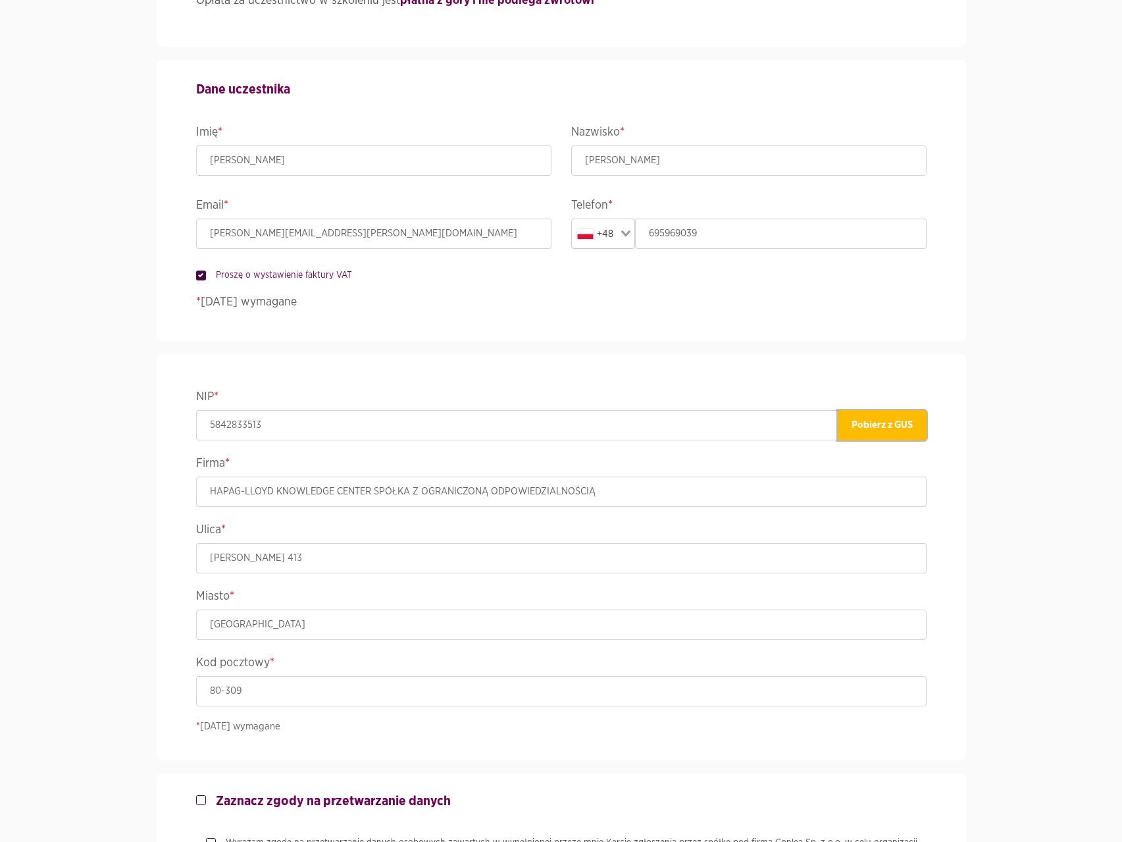
scroll to position [987, 0]
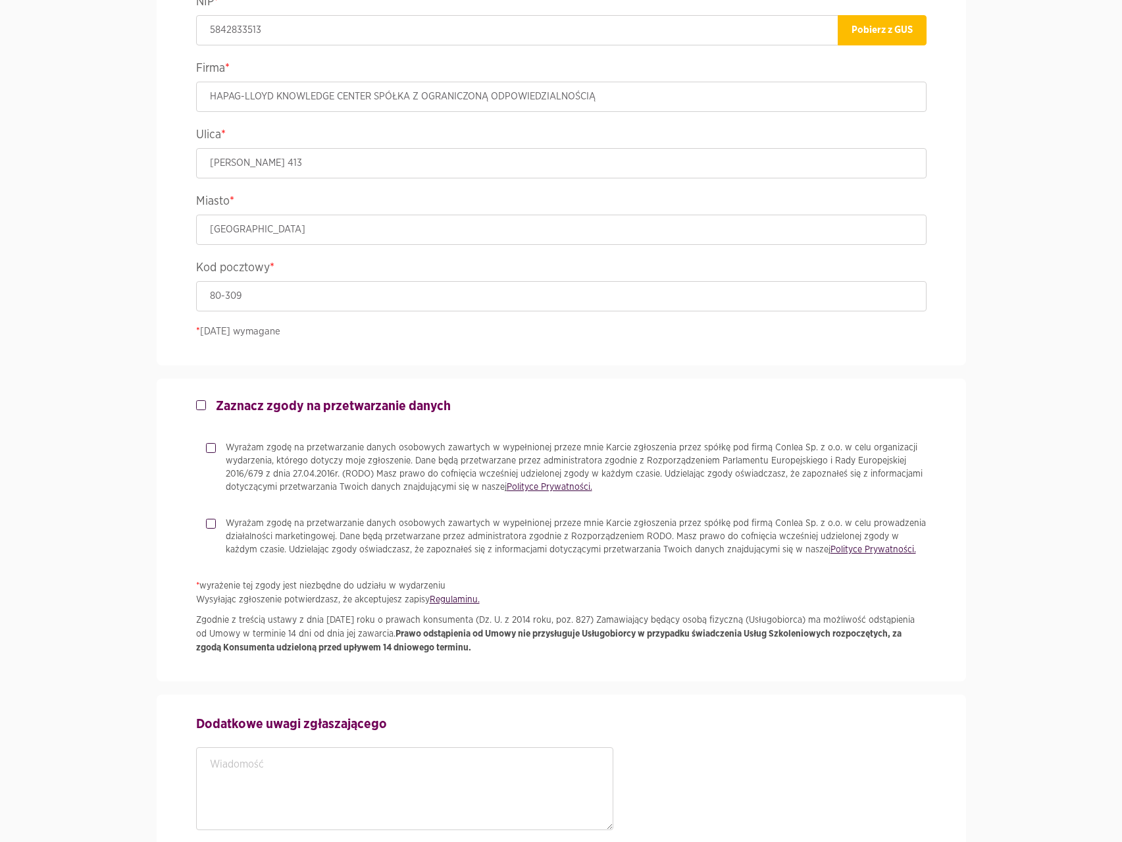
click at [259, 407] on strong "Zaznacz zgody na przetwarzanie danych" at bounding box center [333, 405] width 235 height 13
click at [203, 407] on input "Zaznacz zgody na przetwarzanie danych" at bounding box center [199, 402] width 7 height 9
checkbox input "true"
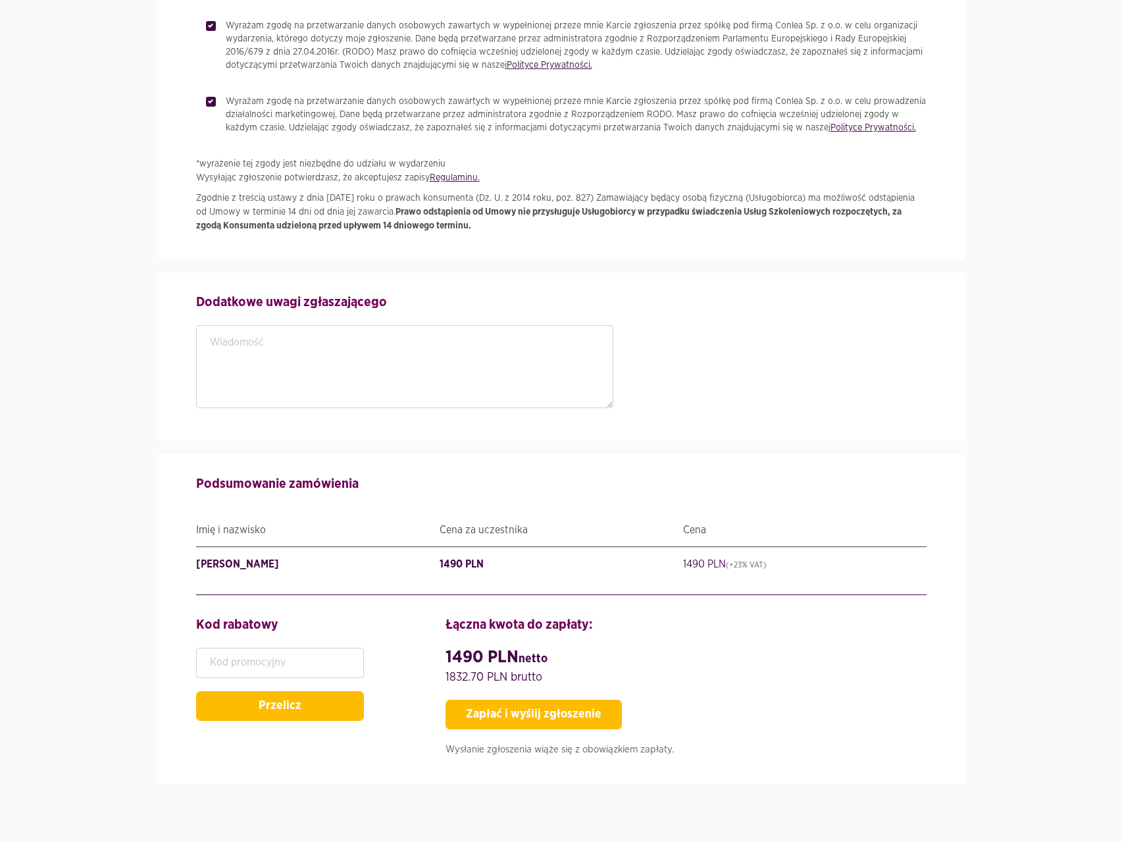
scroll to position [1457, 0]
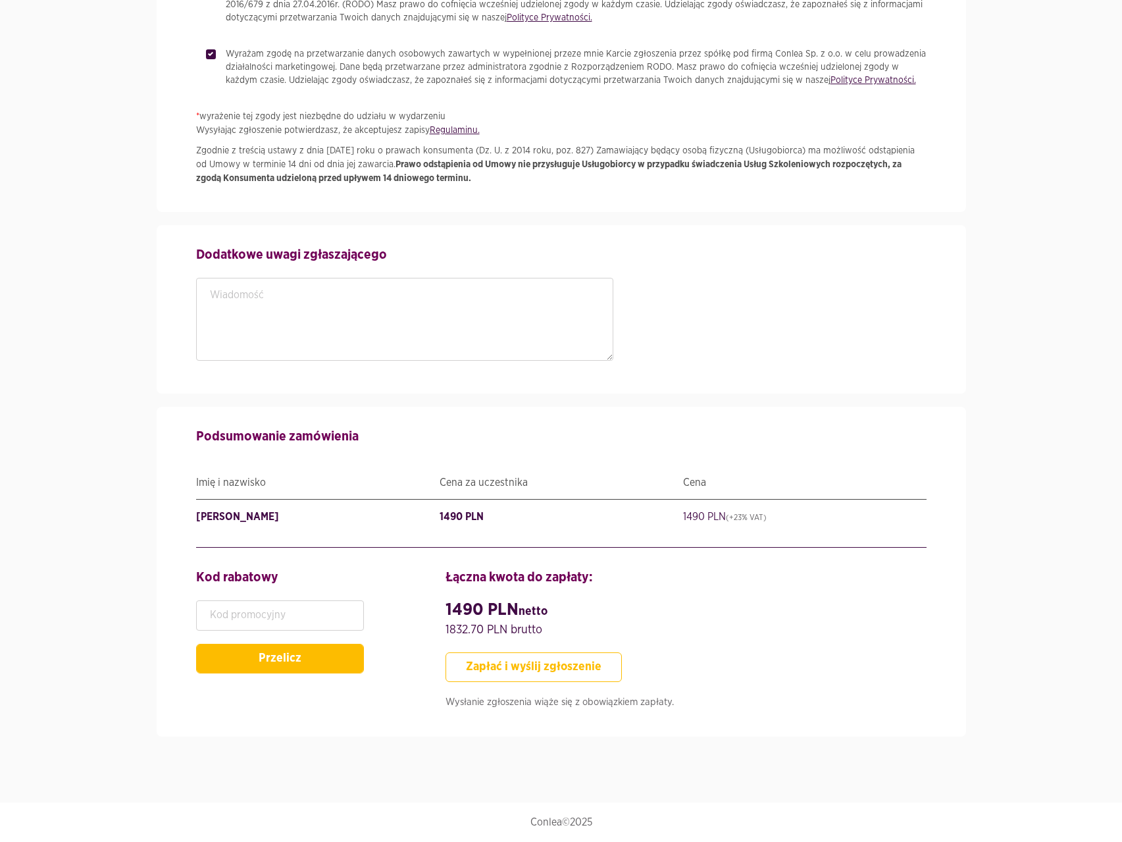
click at [534, 665] on button "Zapłać i wyślij zgłoszenie" at bounding box center [533, 667] width 176 height 30
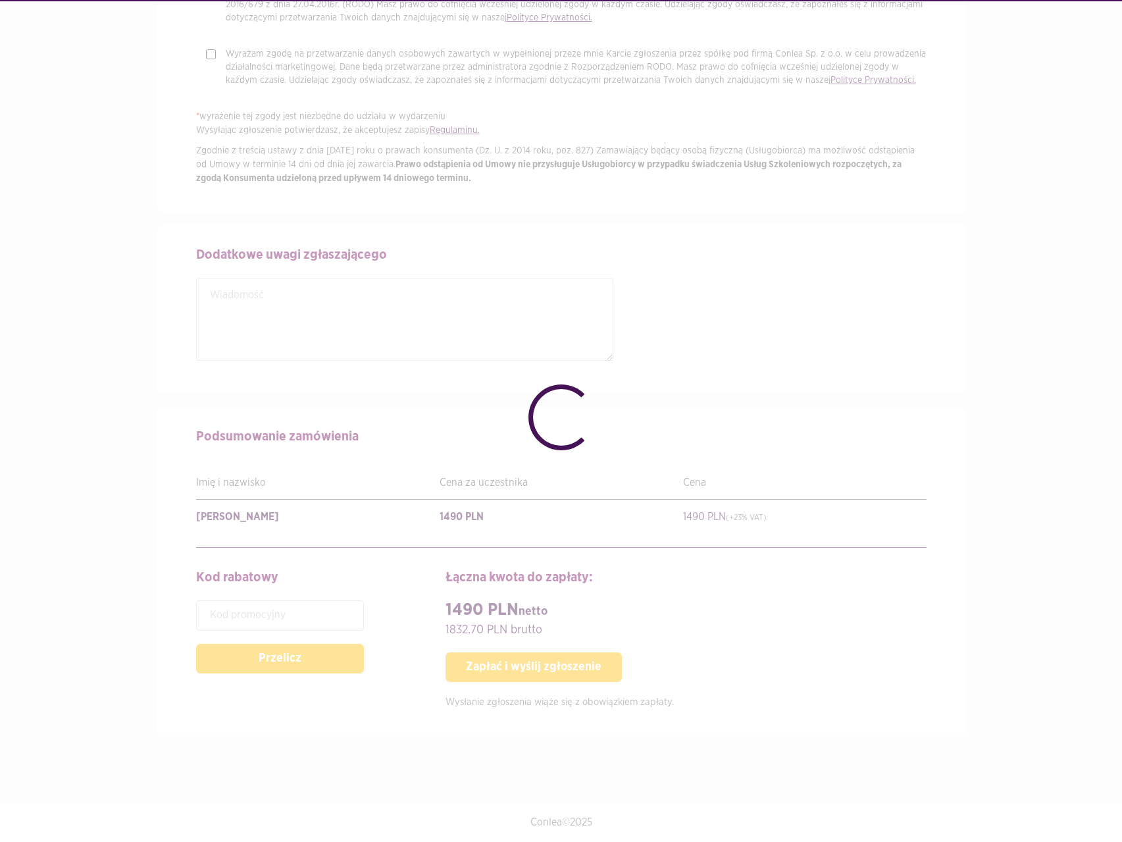
checkbox input "false"
